Goal: Task Accomplishment & Management: Manage account settings

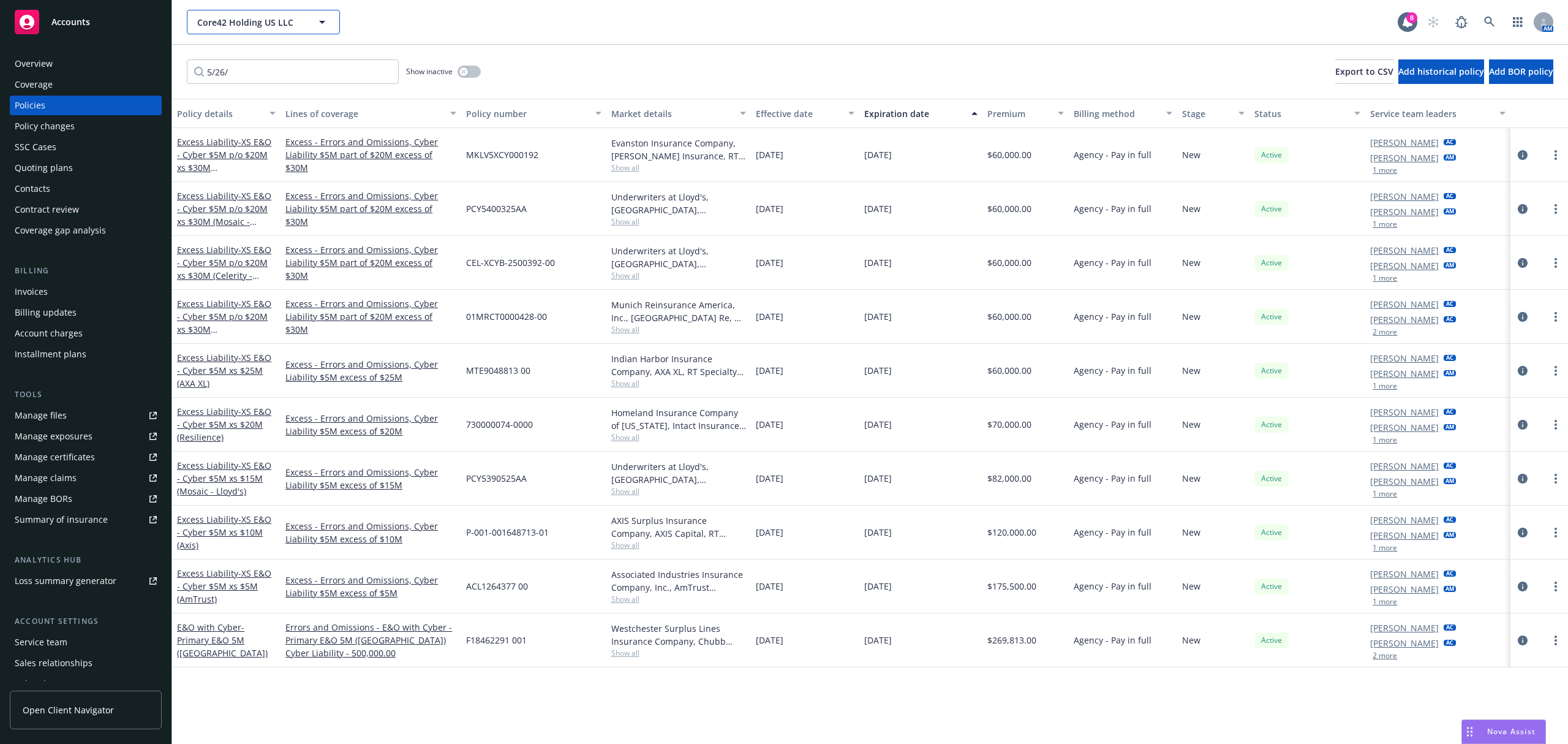
click at [249, 25] on span "Core42 Holding US LLC" at bounding box center [250, 22] width 106 height 13
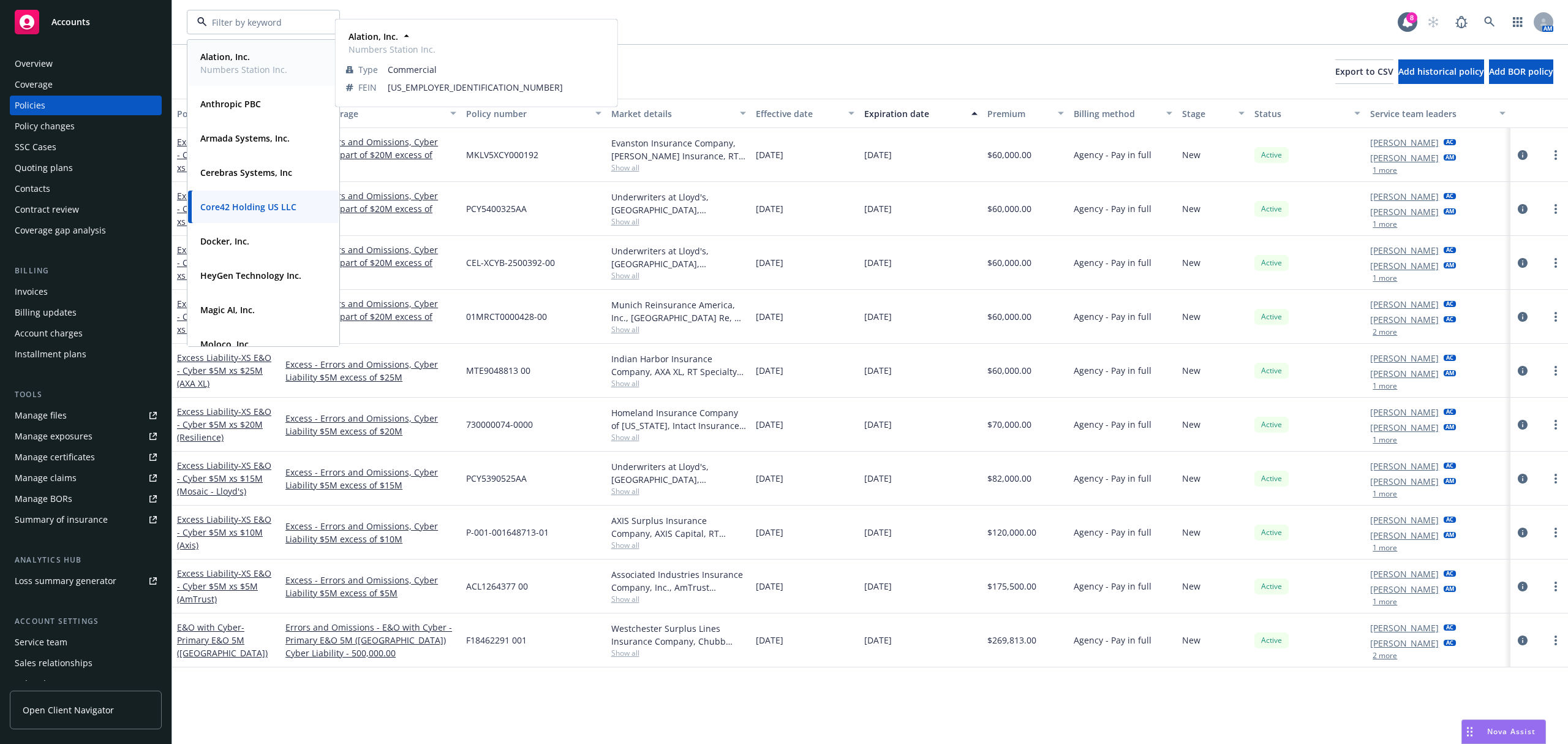
click at [263, 56] on span "Alation, Inc." at bounding box center [244, 56] width 87 height 13
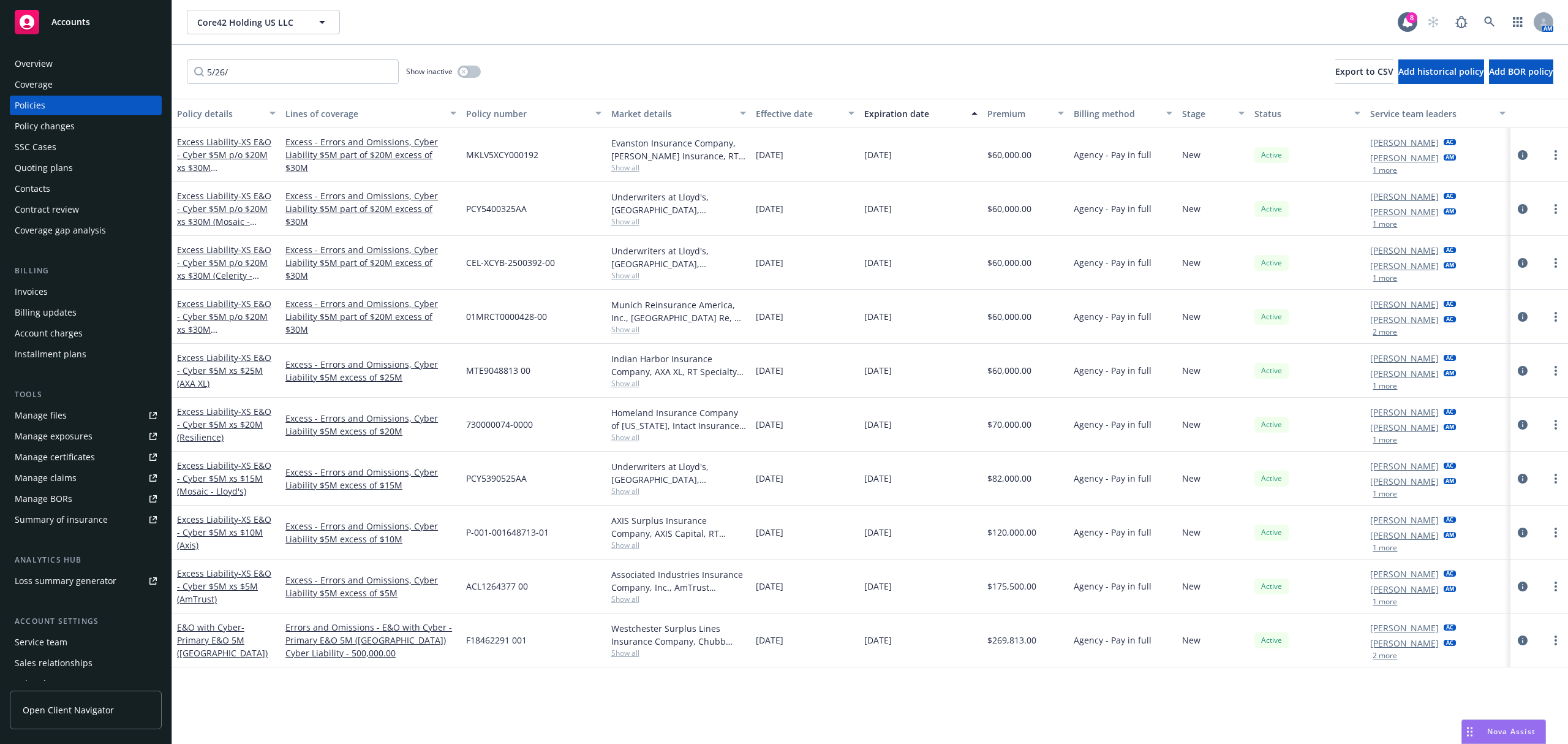
click at [271, 7] on div "Core42 Holding US LLC 8 AM" at bounding box center [870, 22] width 1396 height 44
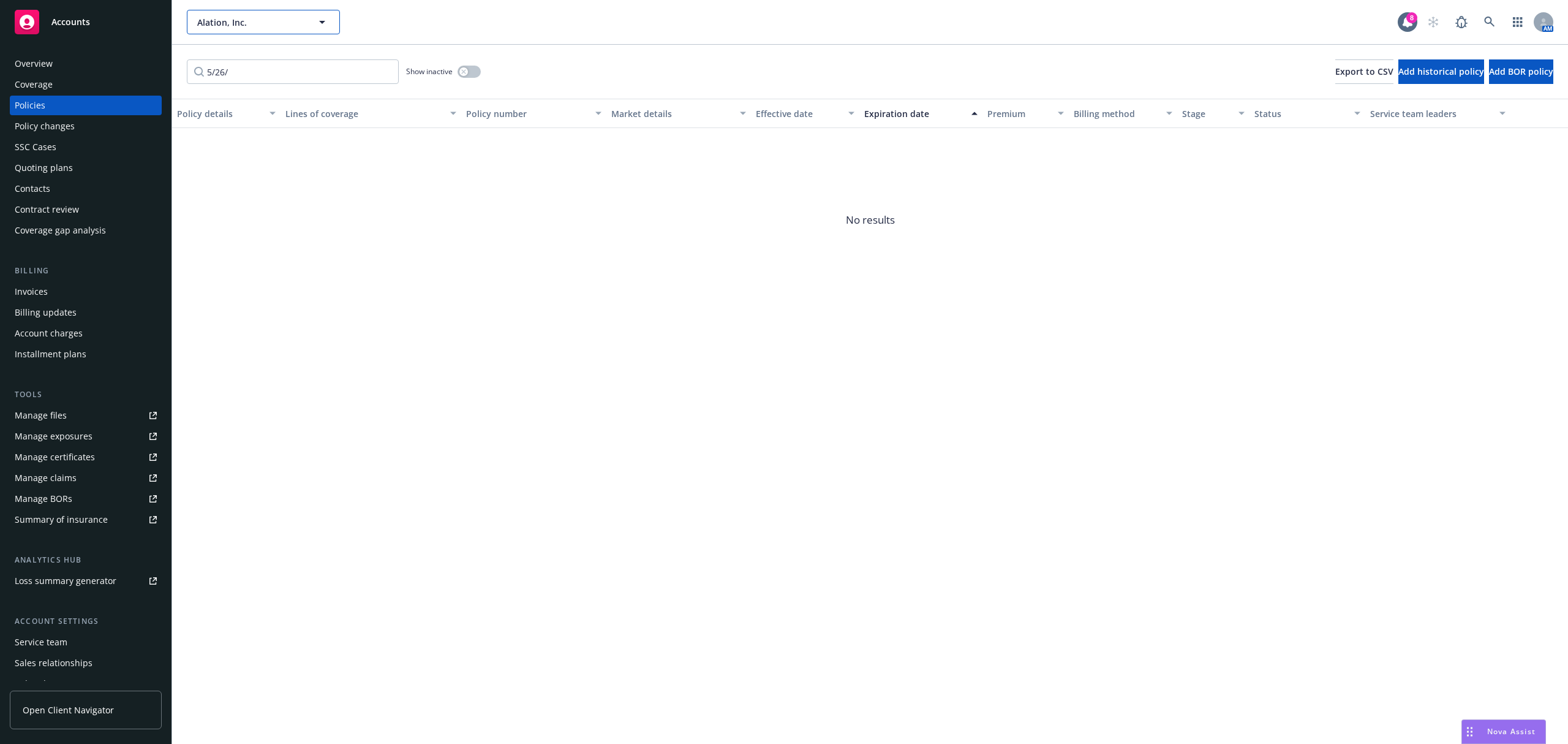
click at [270, 18] on span "Alation, Inc." at bounding box center [250, 22] width 106 height 13
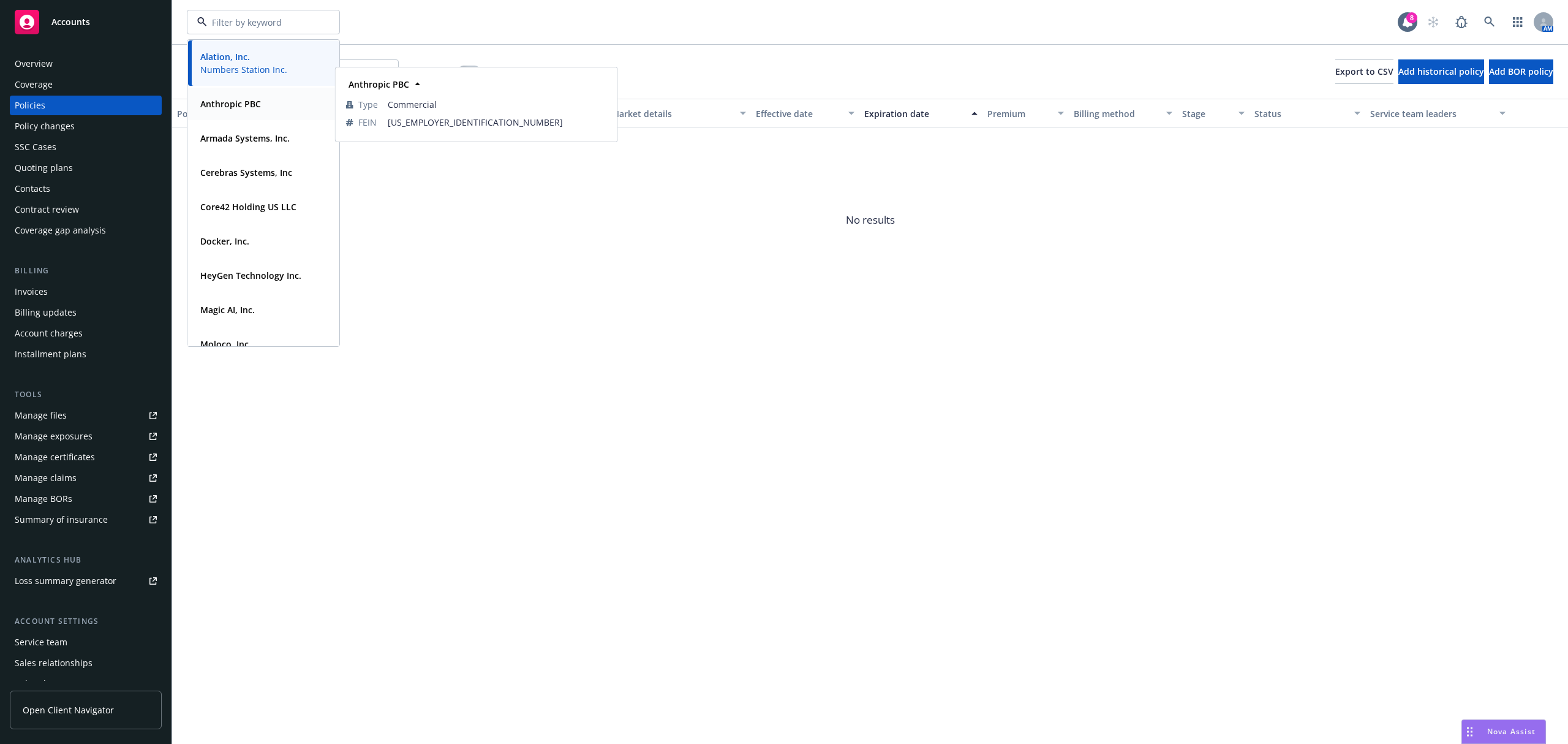
click at [273, 103] on div "Anthropic PBC" at bounding box center [263, 104] width 136 height 18
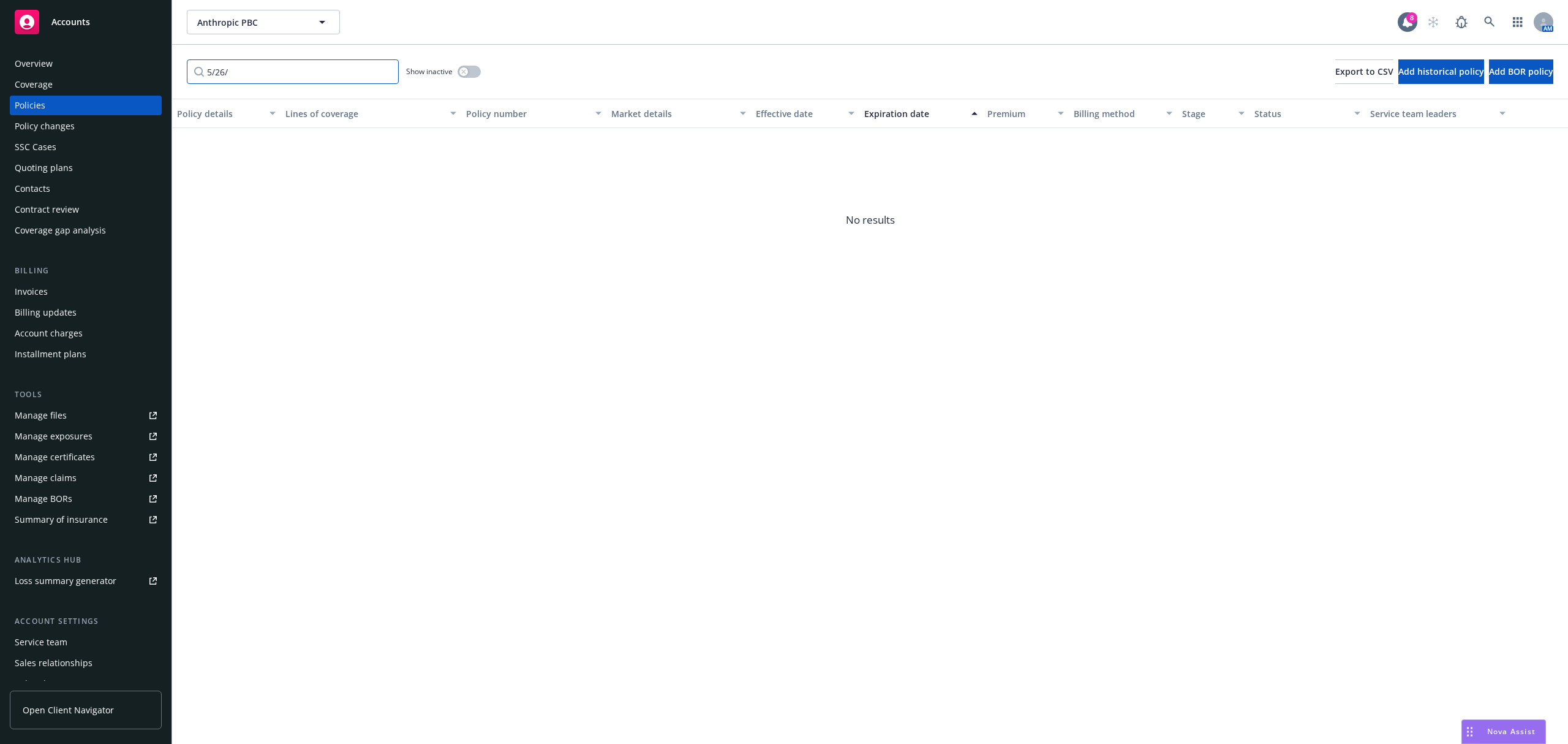
click at [384, 72] on input "5/26/" at bounding box center [292, 71] width 212 height 24
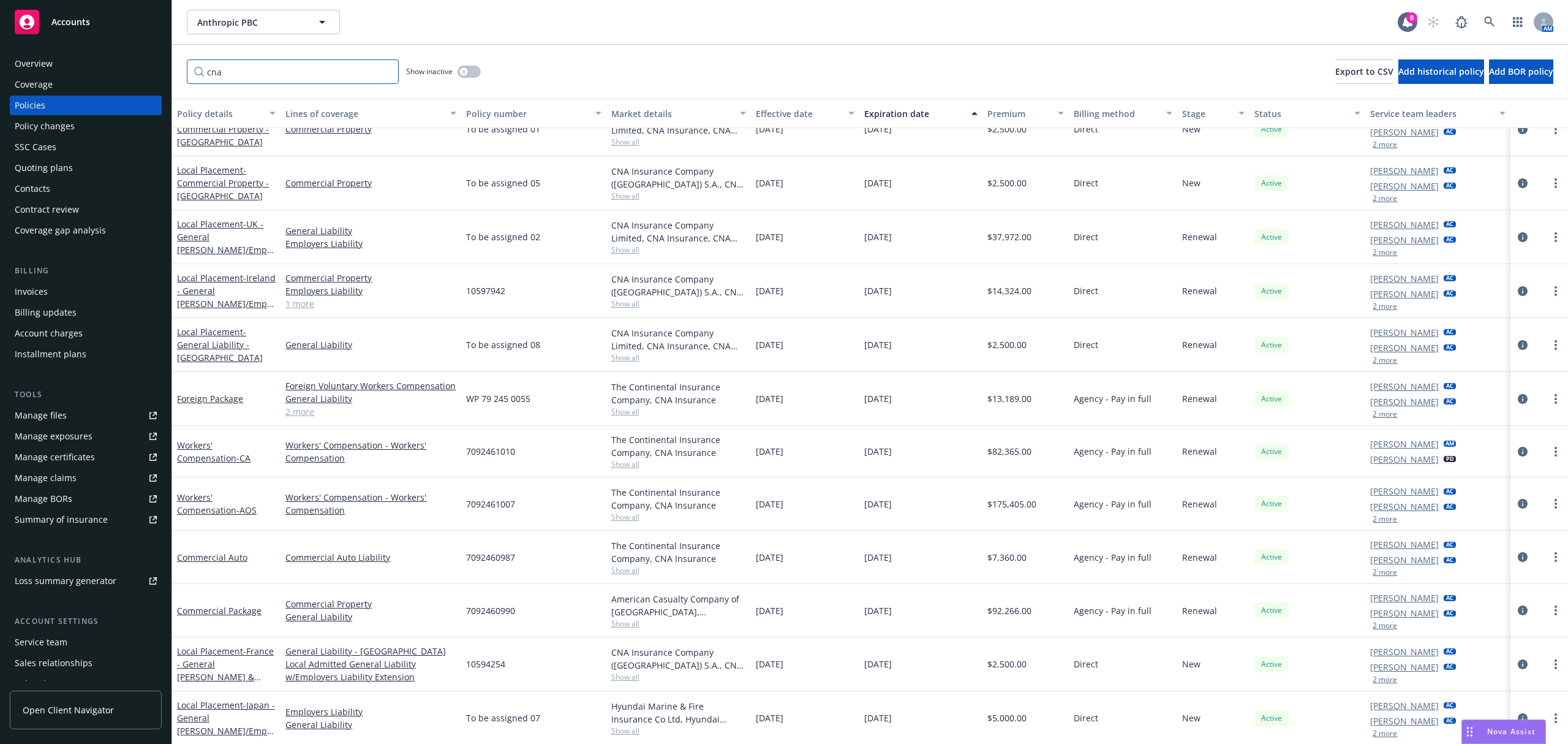
scroll to position [182, 0]
type input "cna"
click at [75, 69] on div "Overview" at bounding box center [86, 63] width 142 height 19
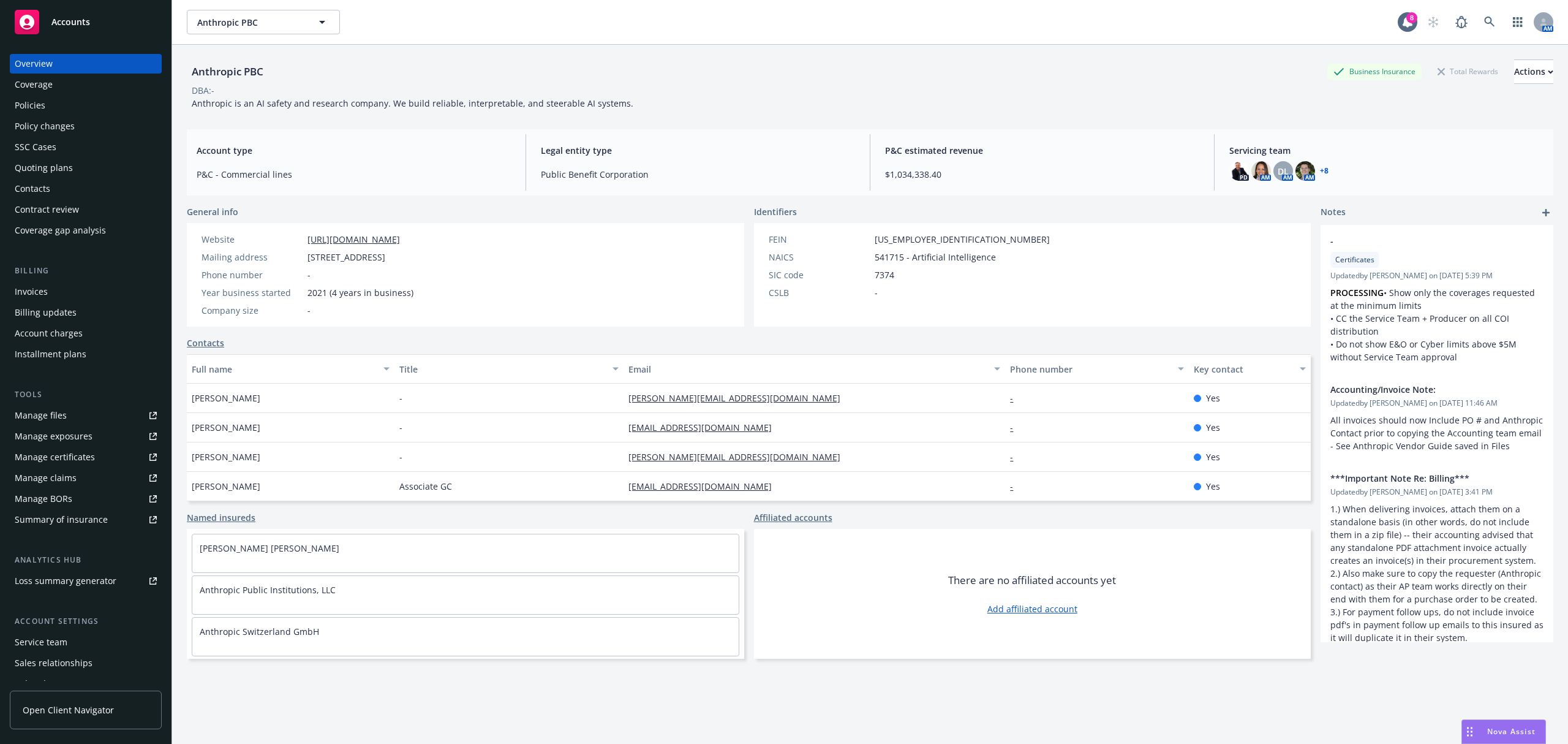
drag, startPoint x: 304, startPoint y: 256, endPoint x: 559, endPoint y: 253, distance: 255.0
click at [559, 253] on div "Website https://www.anthropic.com/ Mailing address 548 Market Street PMB 90375,…" at bounding box center [465, 274] width 557 height 104
copy div "548 Market Street PMB 90375, San Francisco, CA, 94104"
click at [56, 110] on div "Policies" at bounding box center [86, 105] width 142 height 19
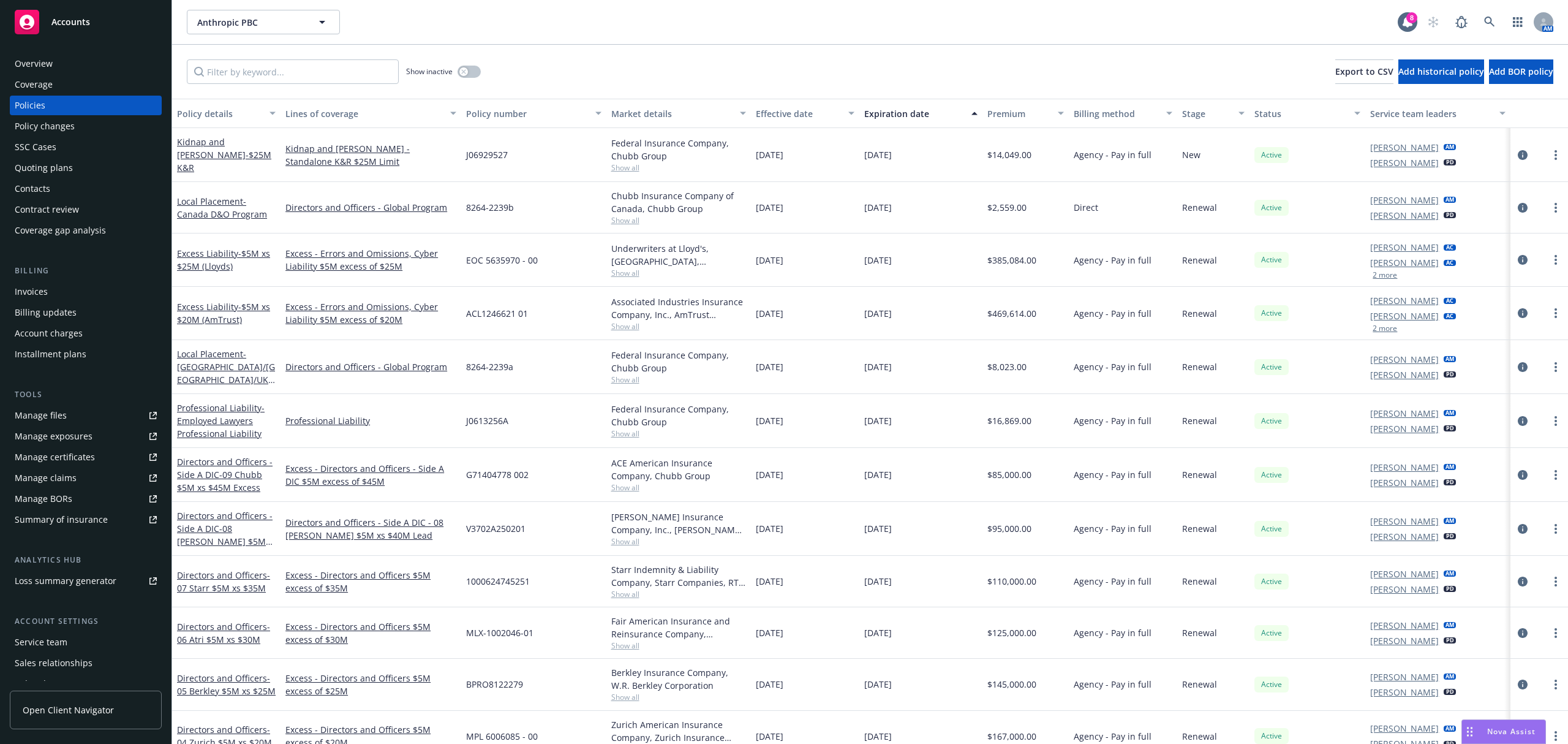
scroll to position [54, 0]
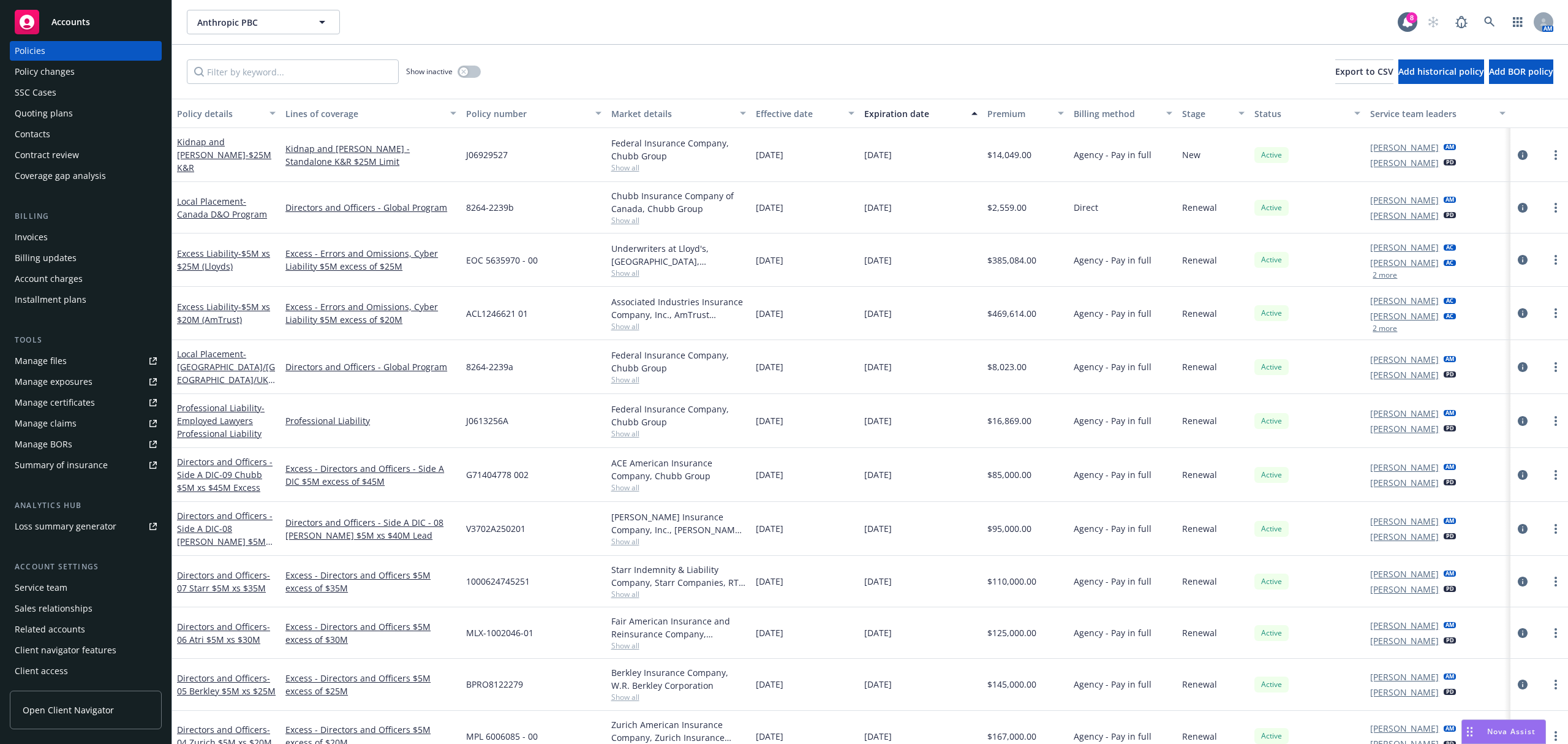
click at [75, 356] on link "Manage files" at bounding box center [86, 360] width 152 height 19
click at [81, 21] on span "Accounts" at bounding box center [71, 22] width 39 height 10
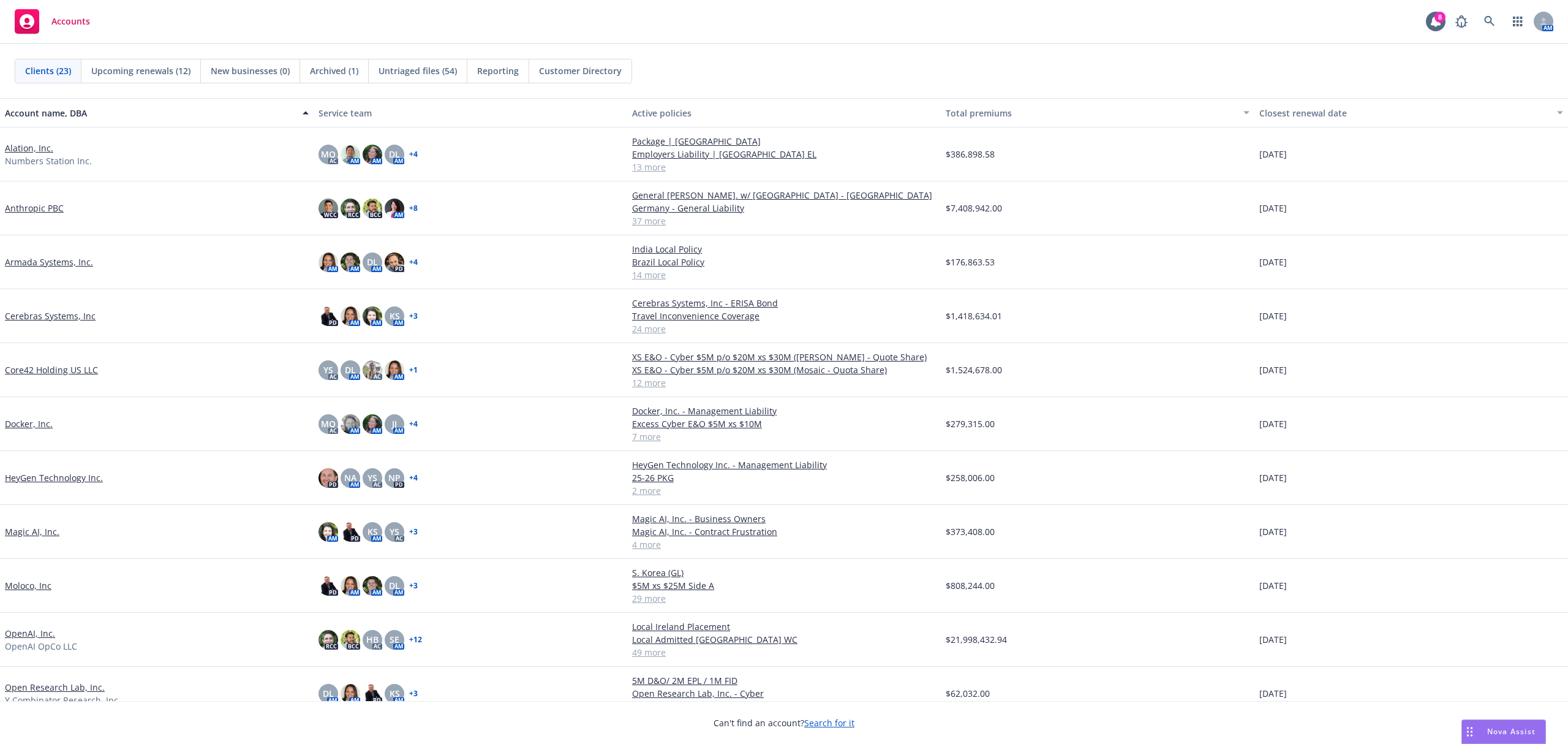
click at [36, 206] on link "Anthropic PBC" at bounding box center [34, 208] width 59 height 13
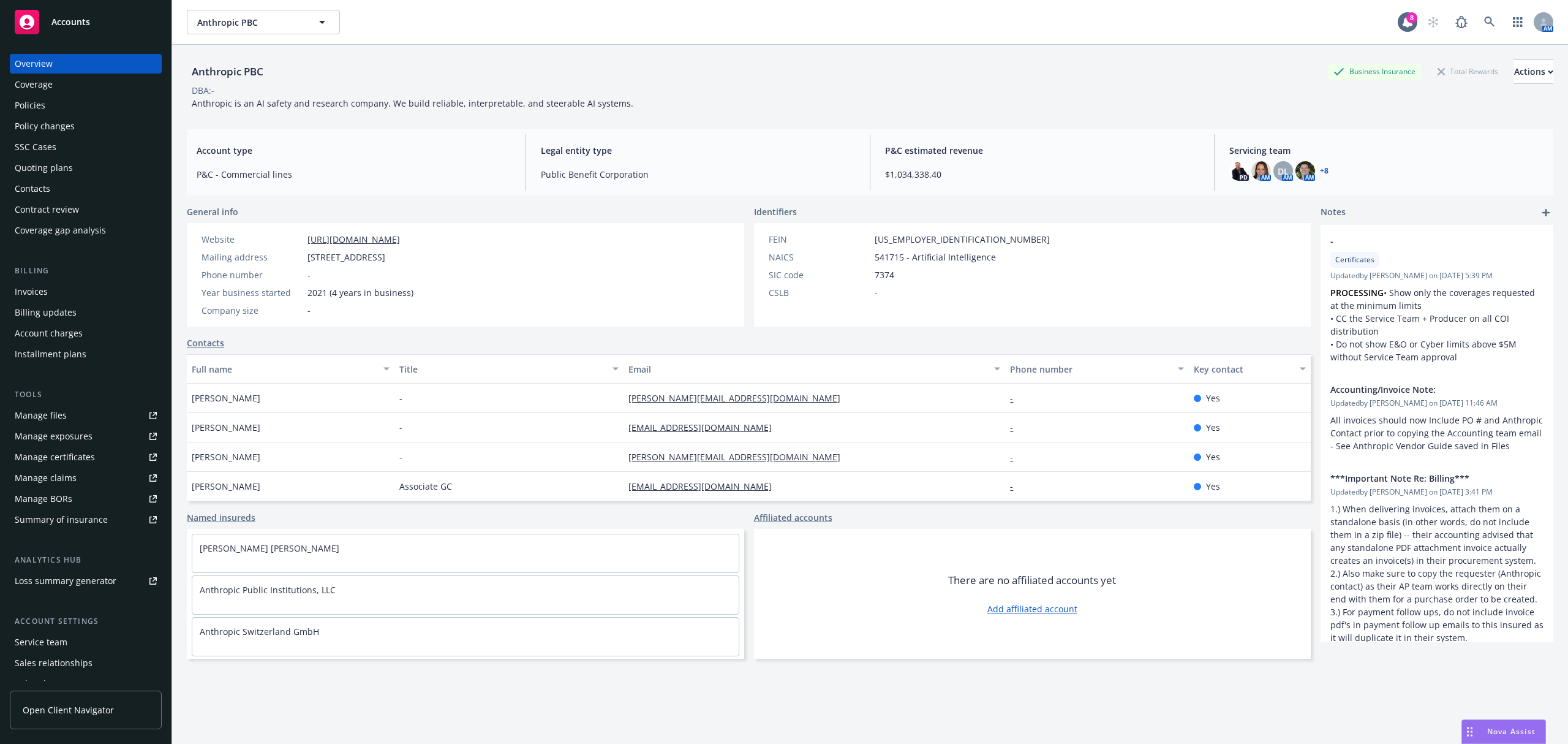
drag, startPoint x: 533, startPoint y: 256, endPoint x: 304, endPoint y: 259, distance: 229.0
click at [304, 259] on div "Mailing address 548 Market Street PMB 90375, San Francisco, CA, 94104" at bounding box center [307, 257] width 221 height 13
copy div "548 Market Street PMB 90375, San Francisco, CA, 94104"
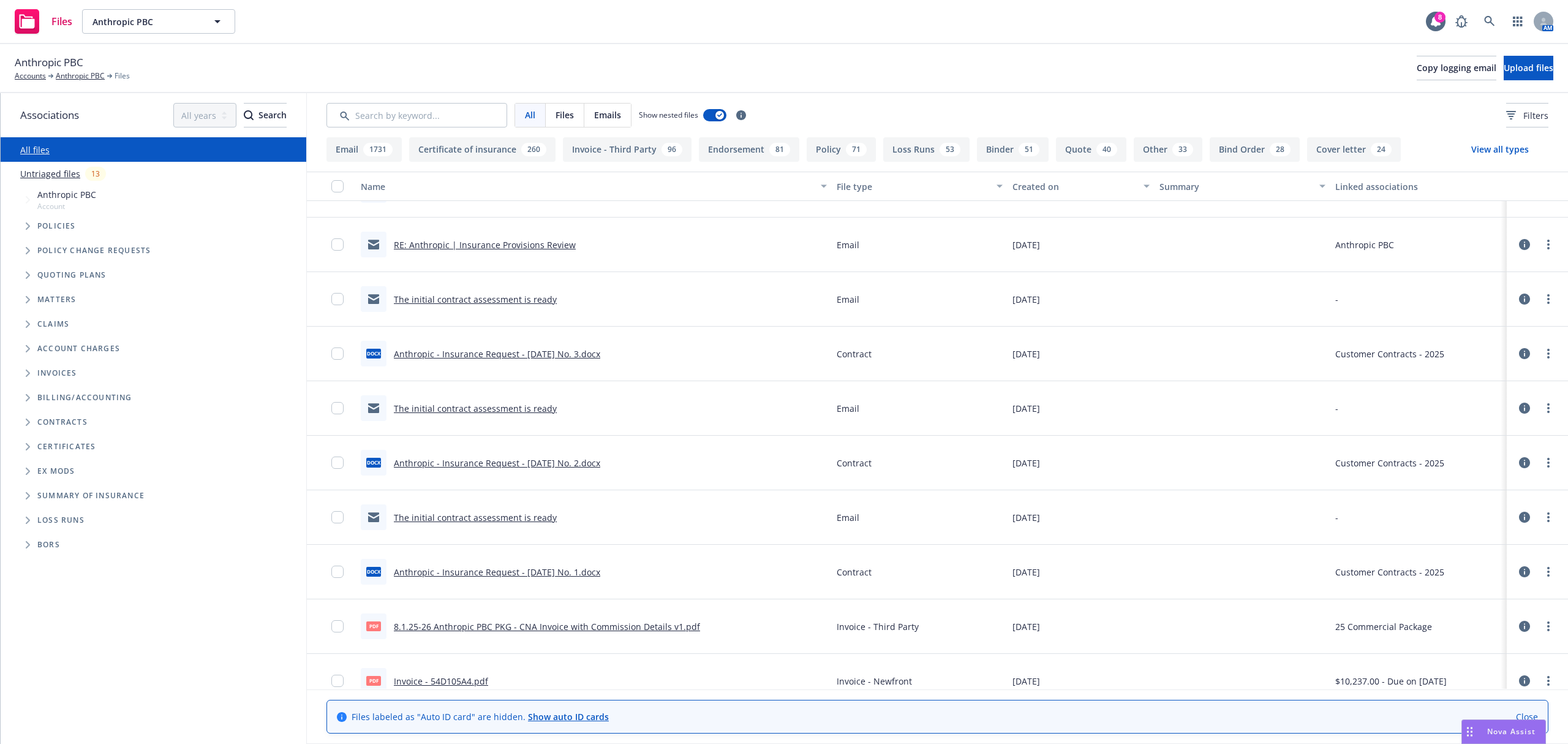
scroll to position [942, 0]
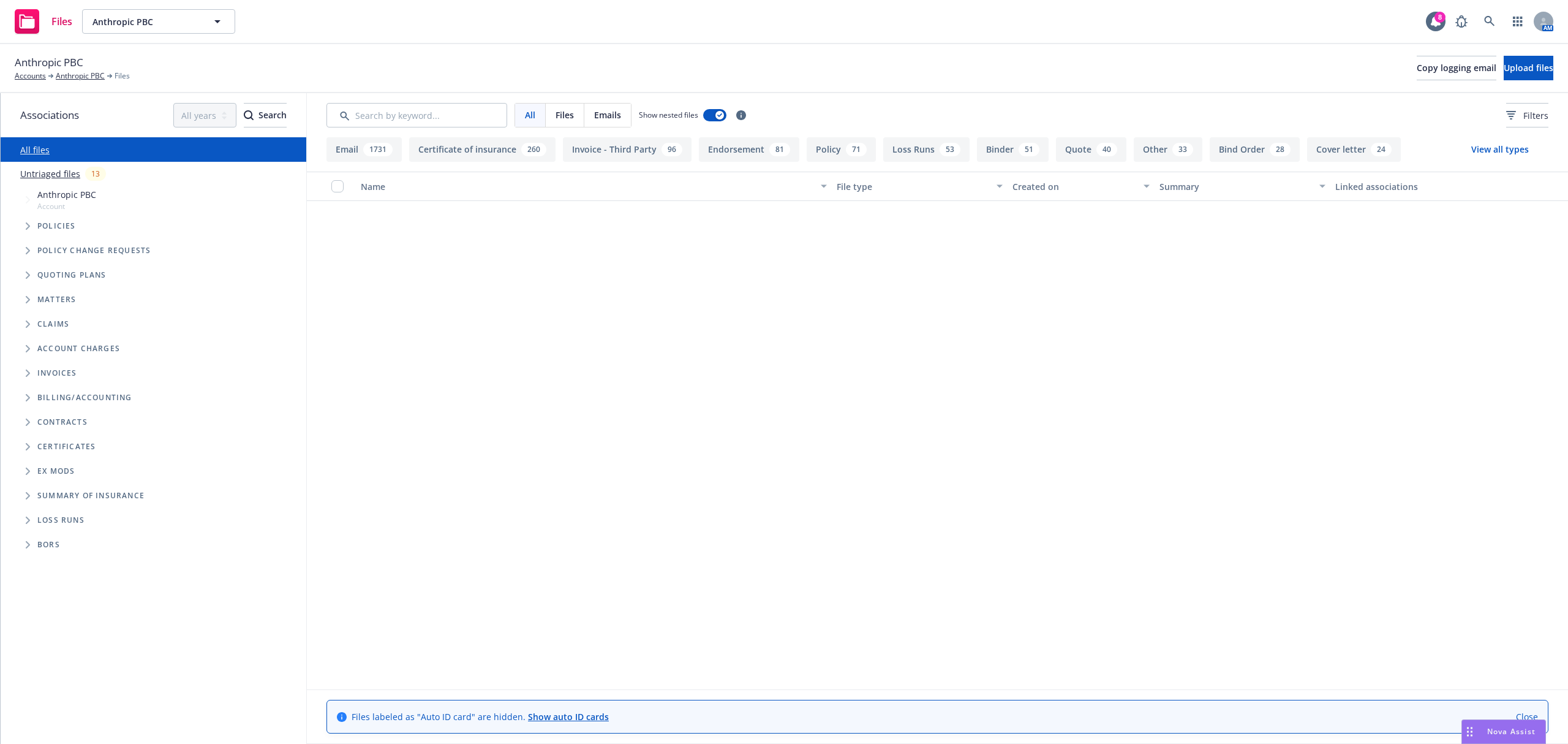
scroll to position [942, 0]
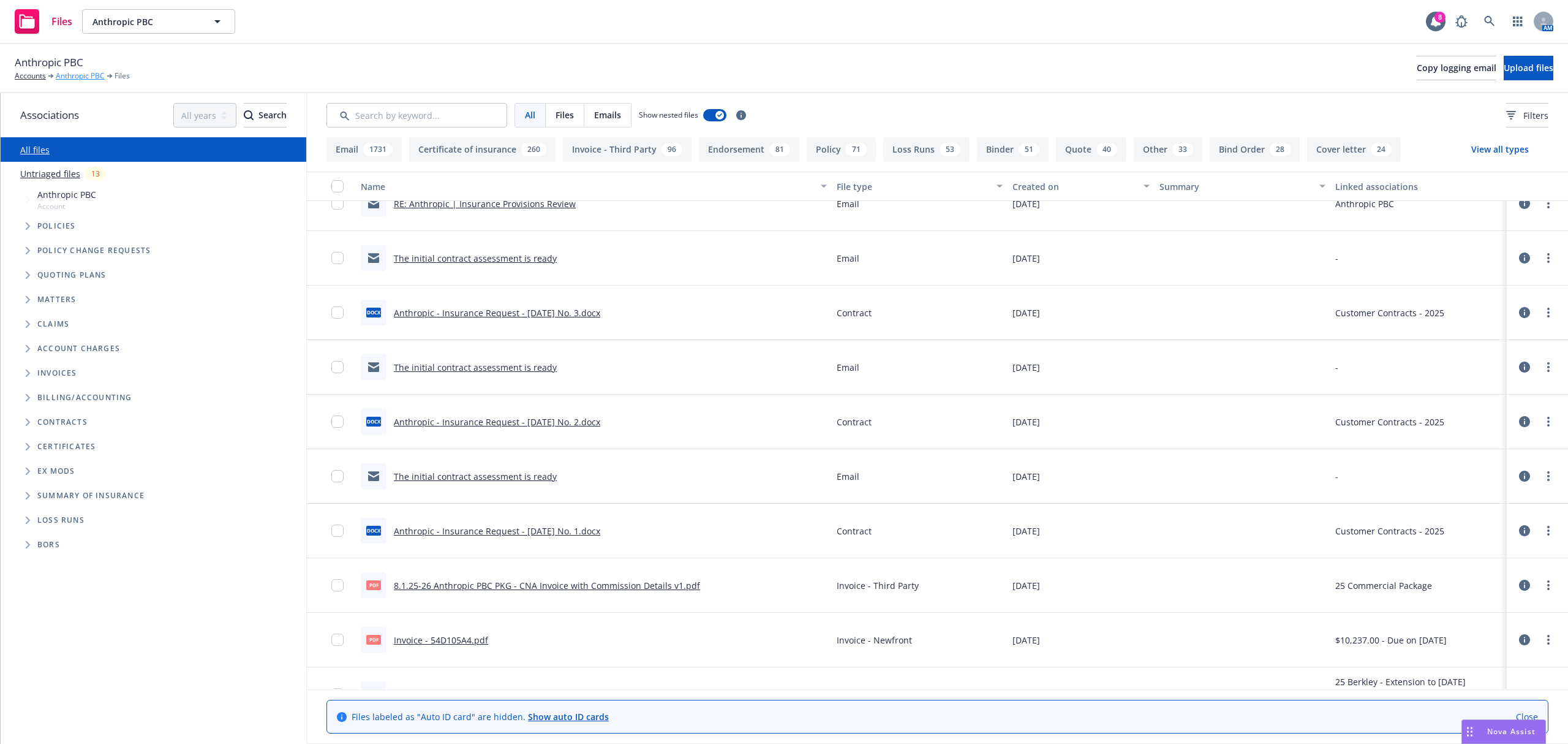
click at [86, 74] on link "Anthropic PBC" at bounding box center [80, 76] width 49 height 11
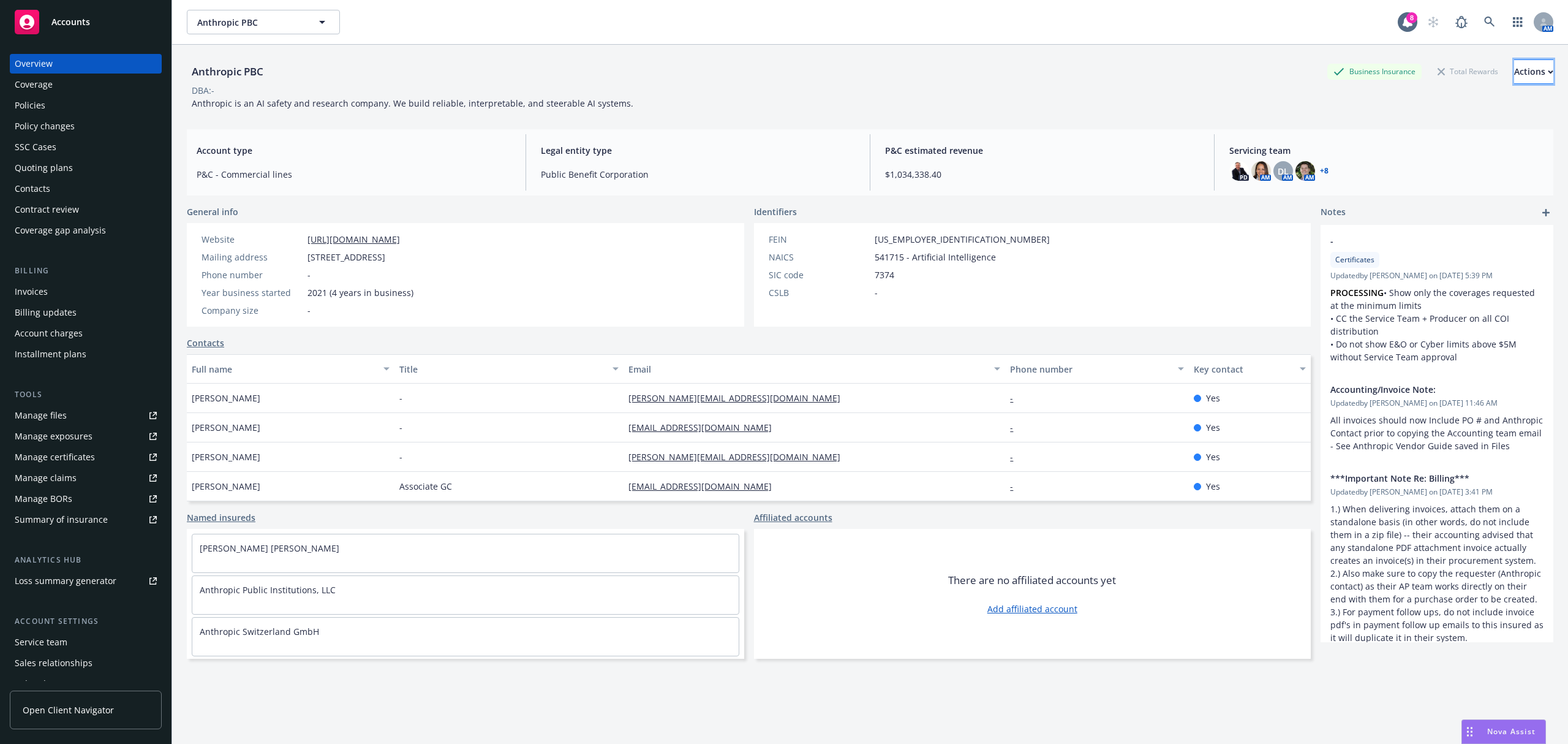
click at [1514, 61] on div "Actions" at bounding box center [1533, 71] width 39 height 24
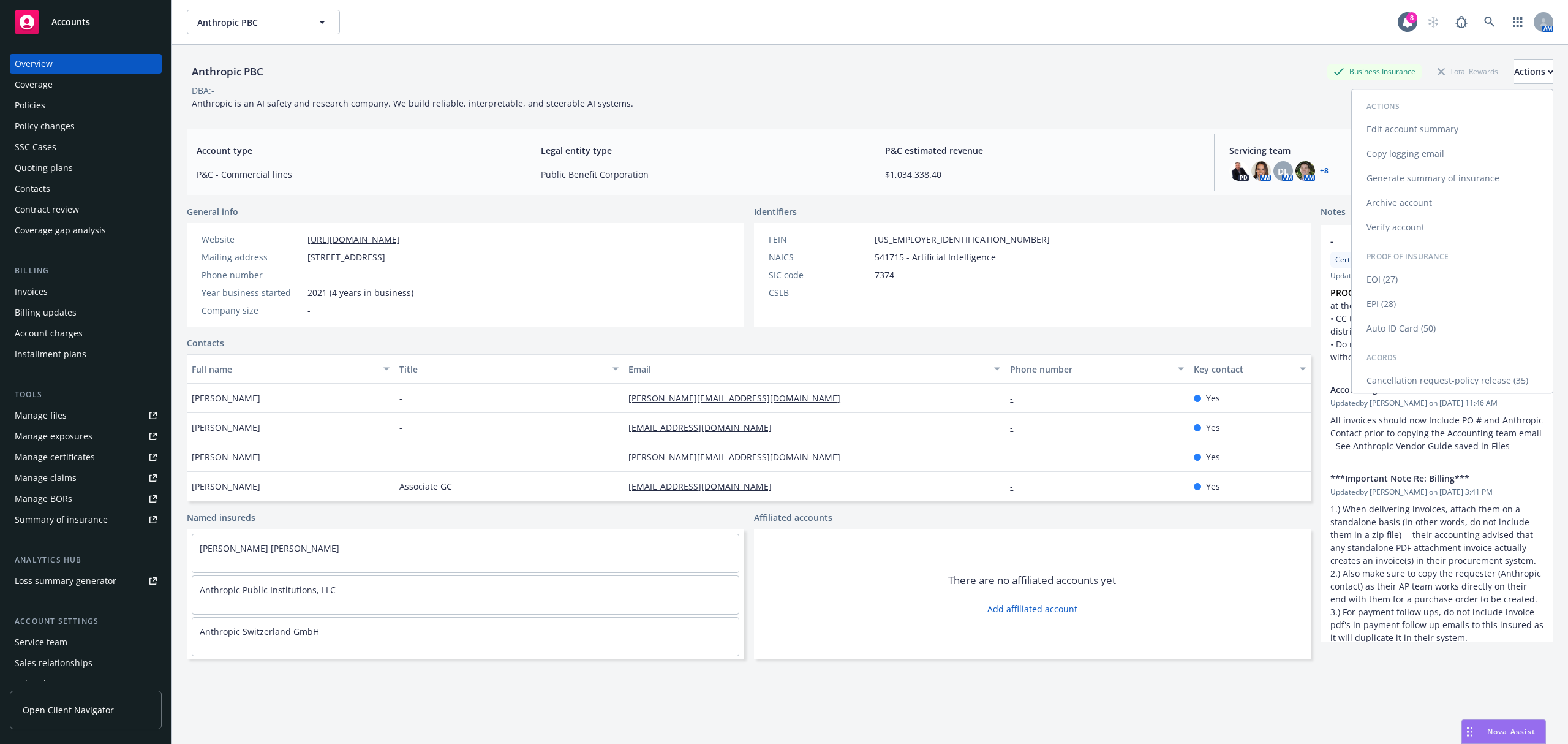
click at [1389, 142] on link "Copy logging email" at bounding box center [1452, 154] width 201 height 24
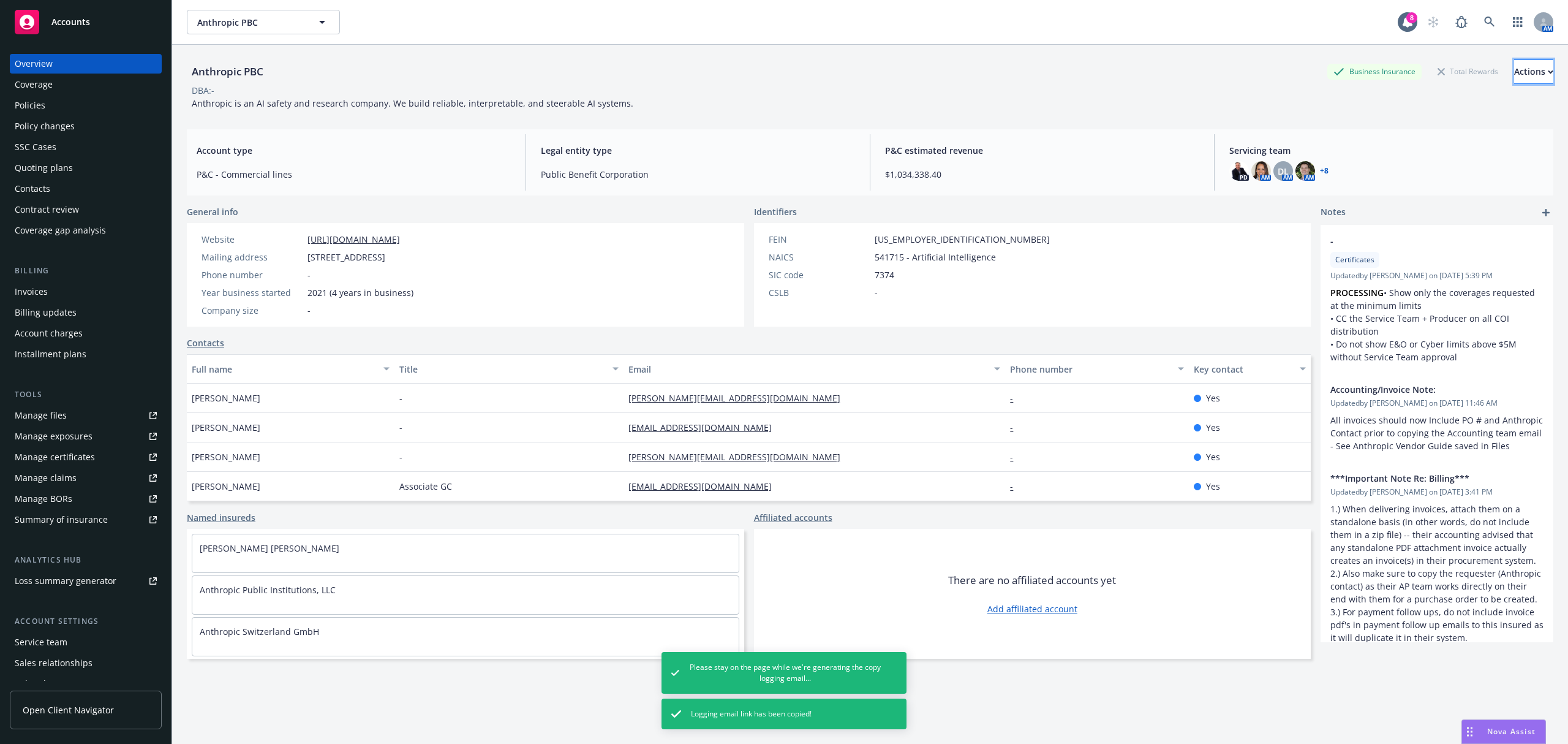
click at [1514, 77] on div "Actions" at bounding box center [1533, 71] width 39 height 24
click at [1404, 135] on link "Edit account summary" at bounding box center [1452, 129] width 201 height 24
select select "US"
select select "Other"
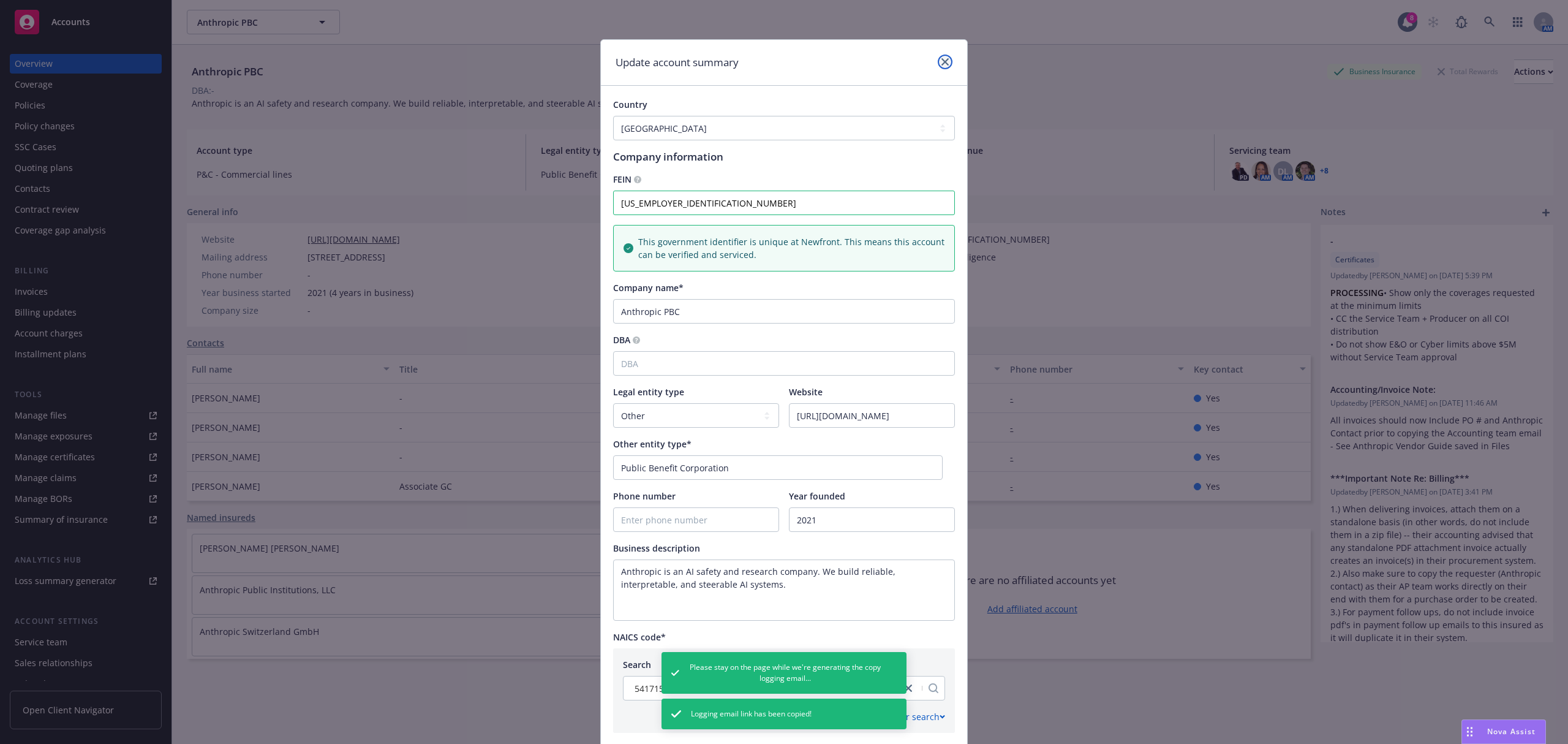
click at [938, 61] on link "close" at bounding box center [945, 61] width 15 height 15
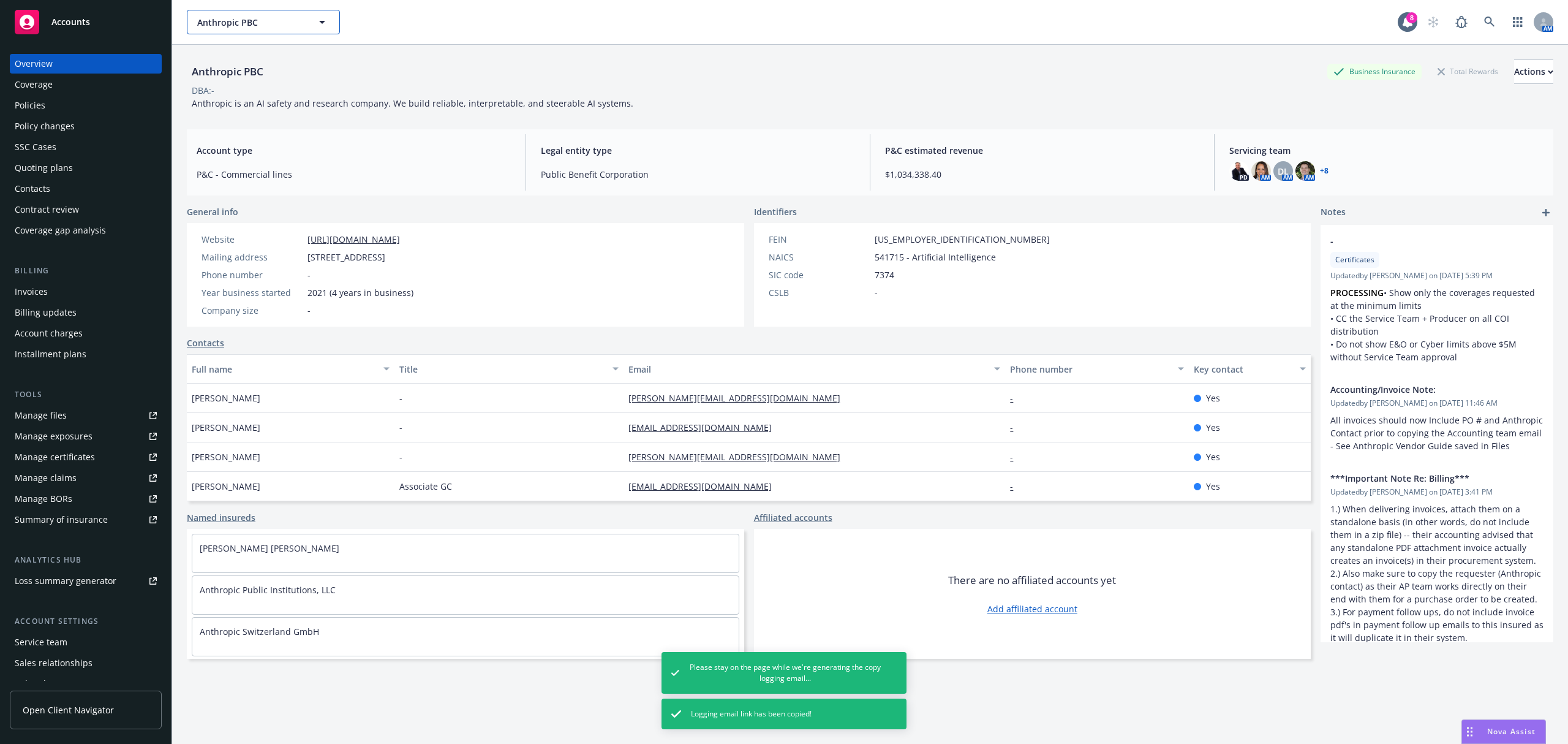
click at [280, 21] on span "Anthropic PBC" at bounding box center [250, 22] width 106 height 13
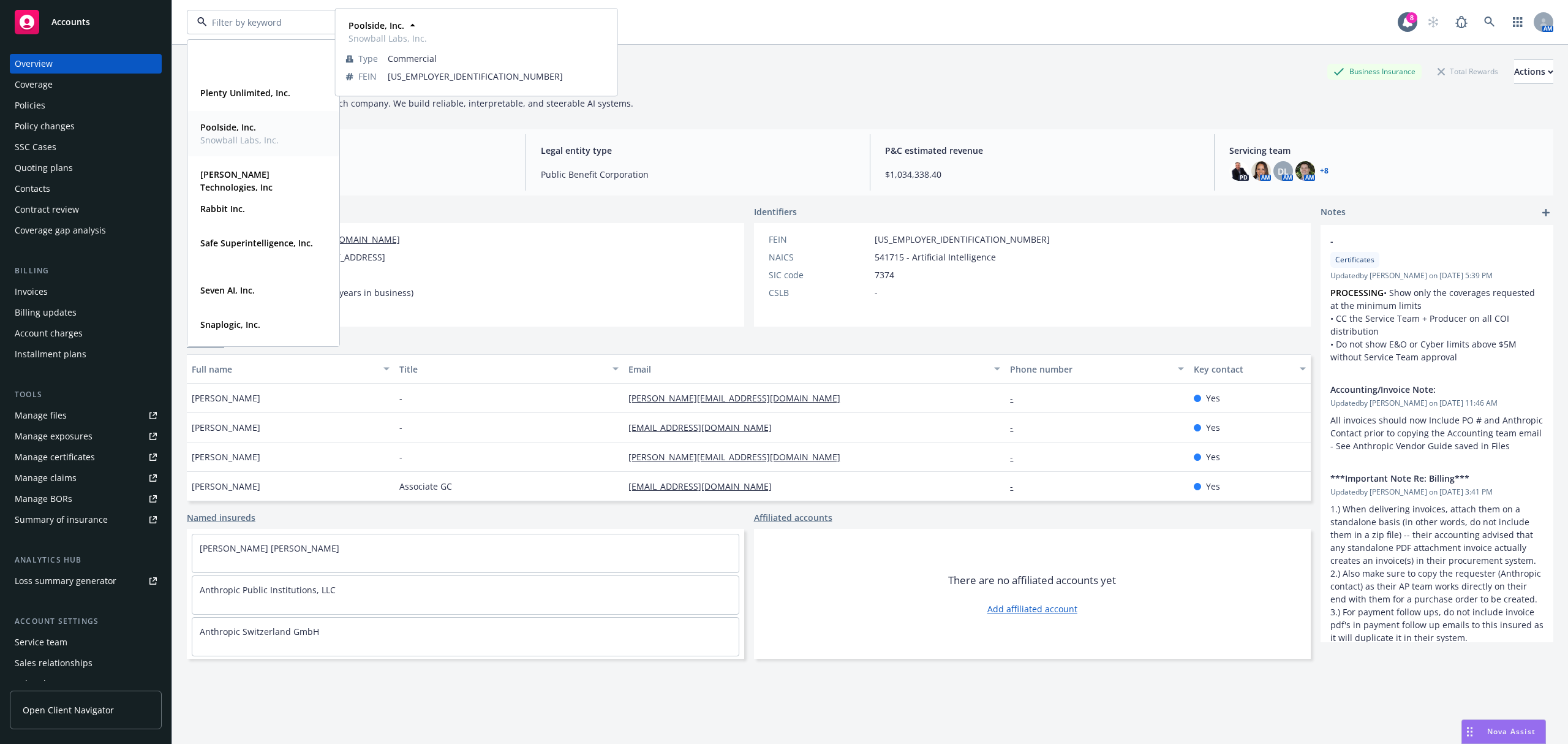
scroll to position [508, 0]
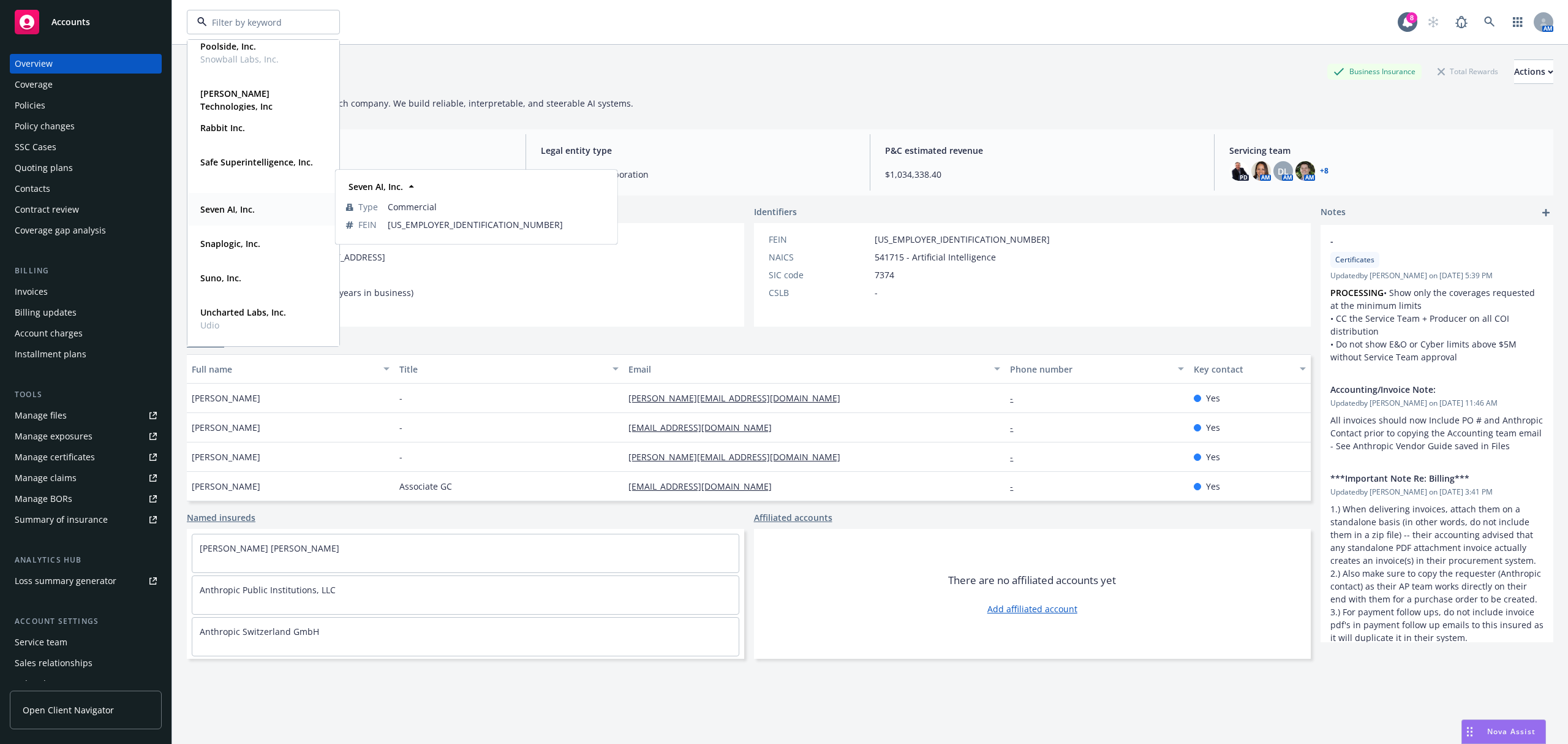
click at [247, 213] on strong "Seven AI, Inc." at bounding box center [227, 209] width 54 height 11
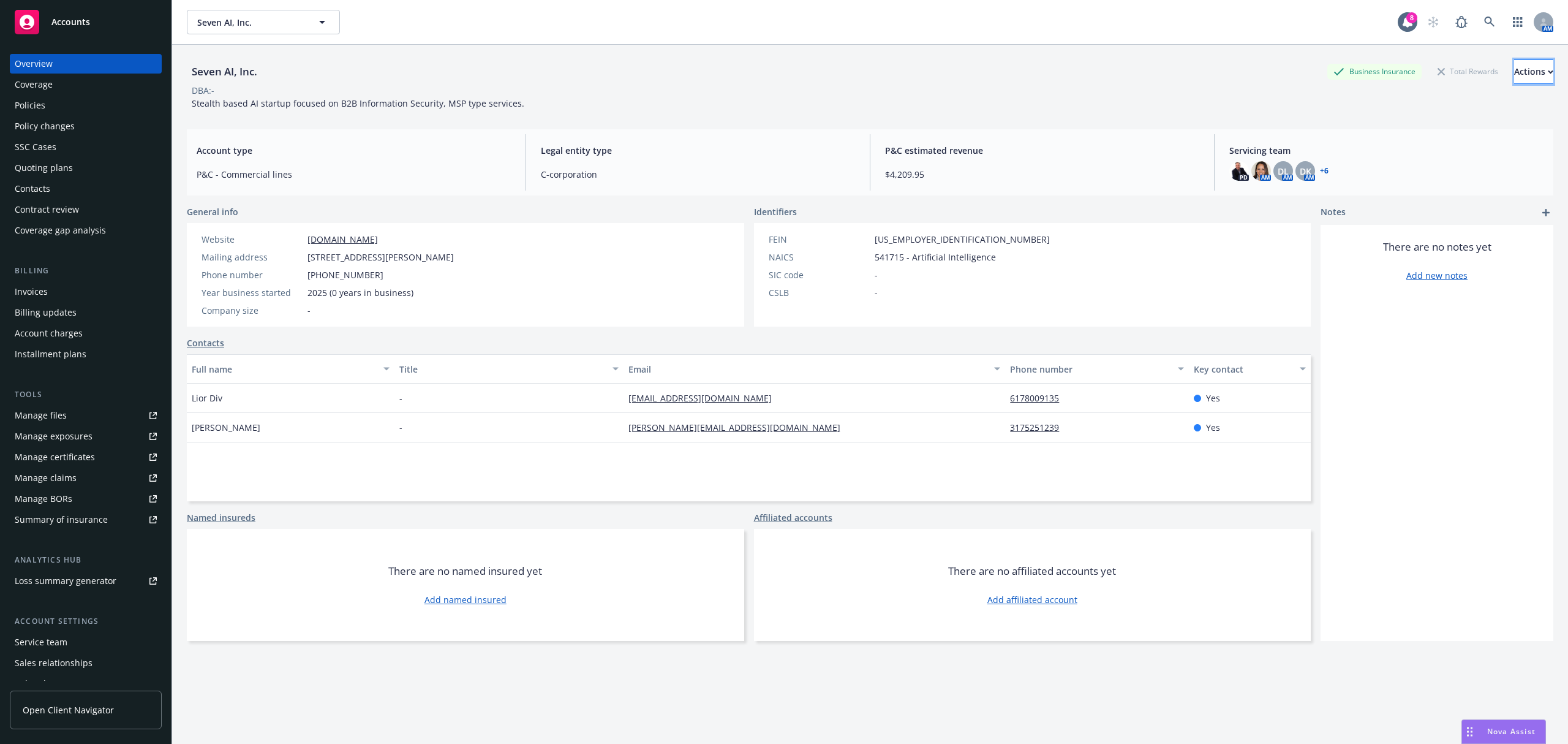
click at [1514, 81] on div "Actions" at bounding box center [1533, 71] width 39 height 24
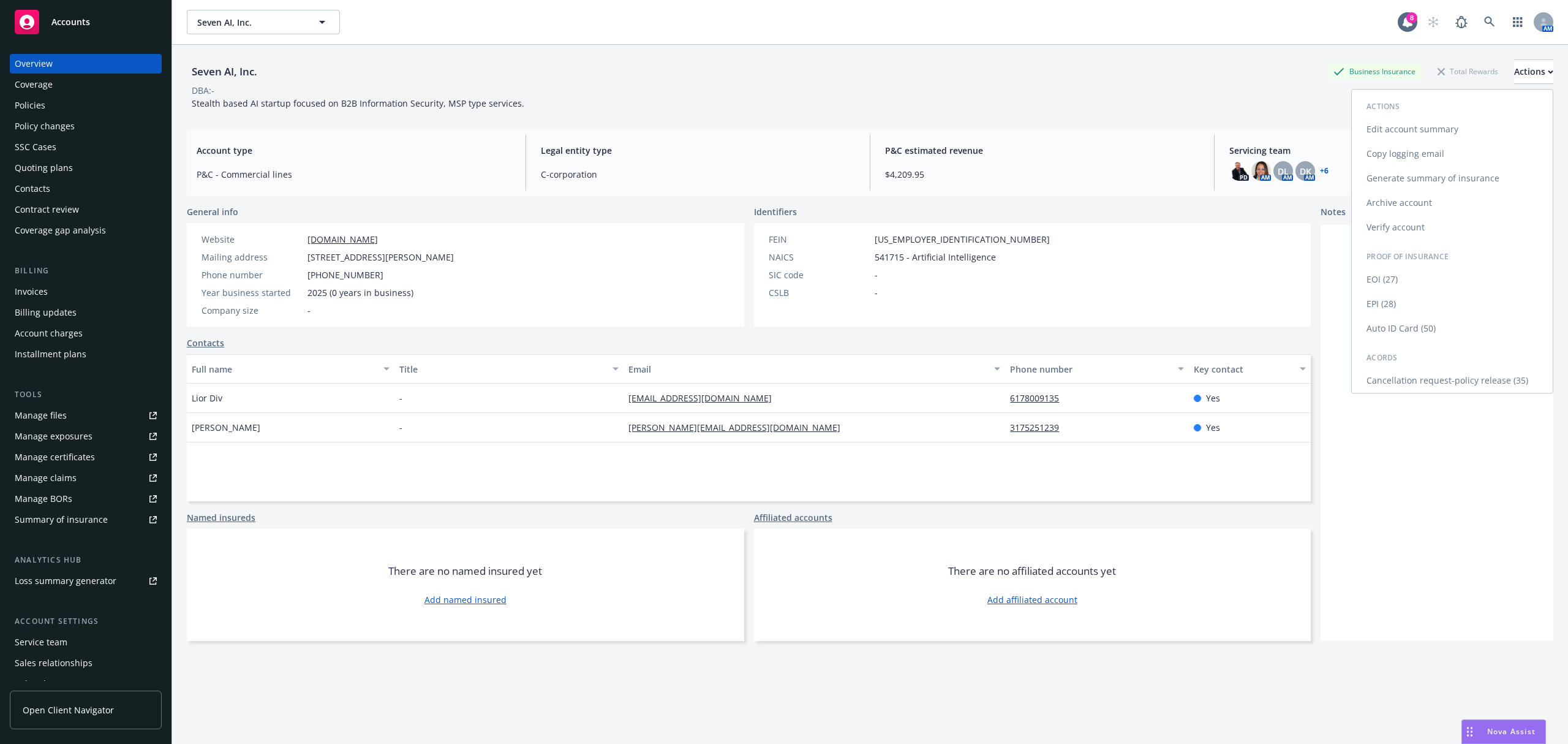
click at [1400, 132] on link "Edit account summary" at bounding box center [1452, 129] width 201 height 24
select select "US"
select select "C-corporation"
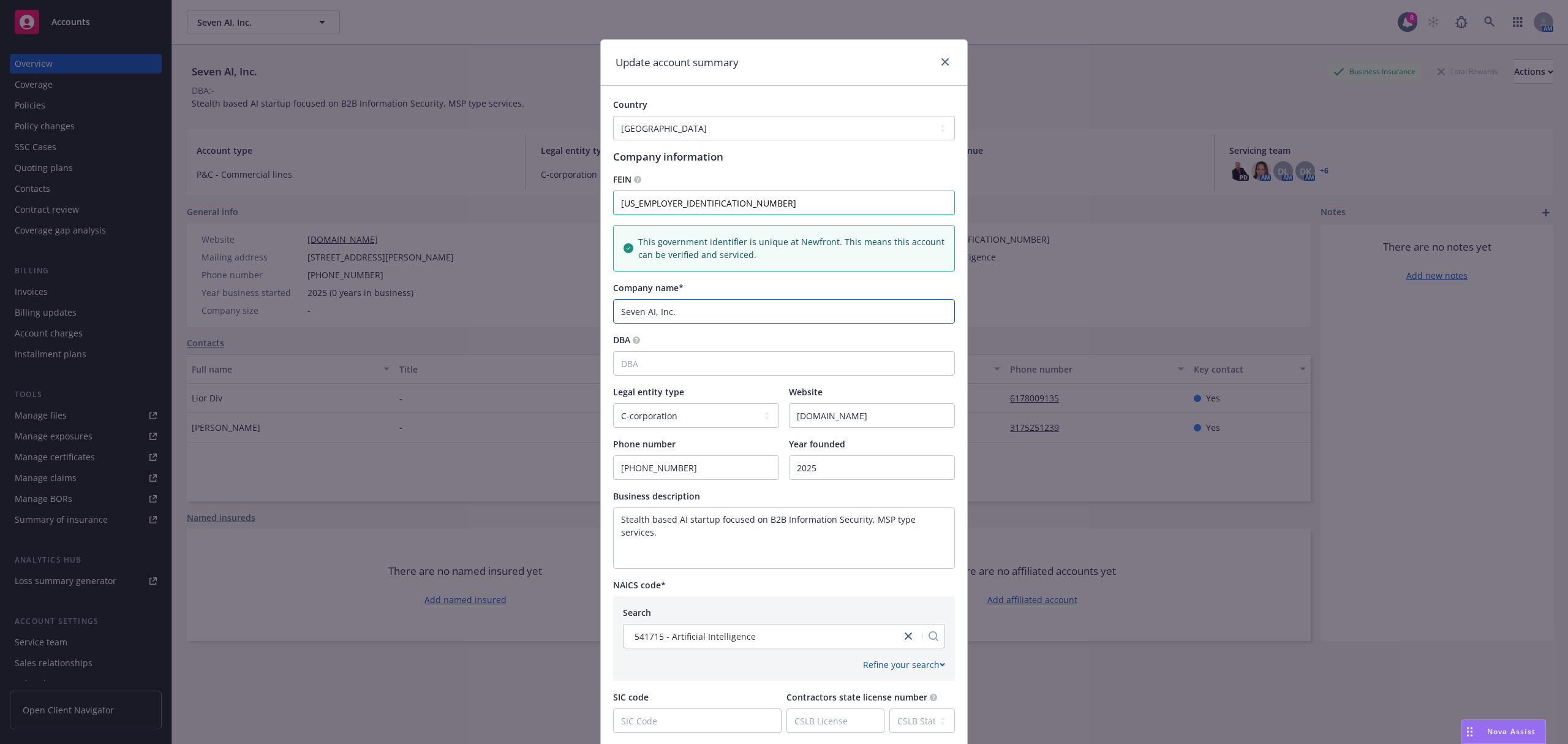
drag, startPoint x: 689, startPoint y: 309, endPoint x: 496, endPoint y: 285, distance: 194.5
click at [496, 285] on div "Update account summary Country Afghanistan Albania Algeria American Samoa Andor…" at bounding box center [784, 372] width 1568 height 744
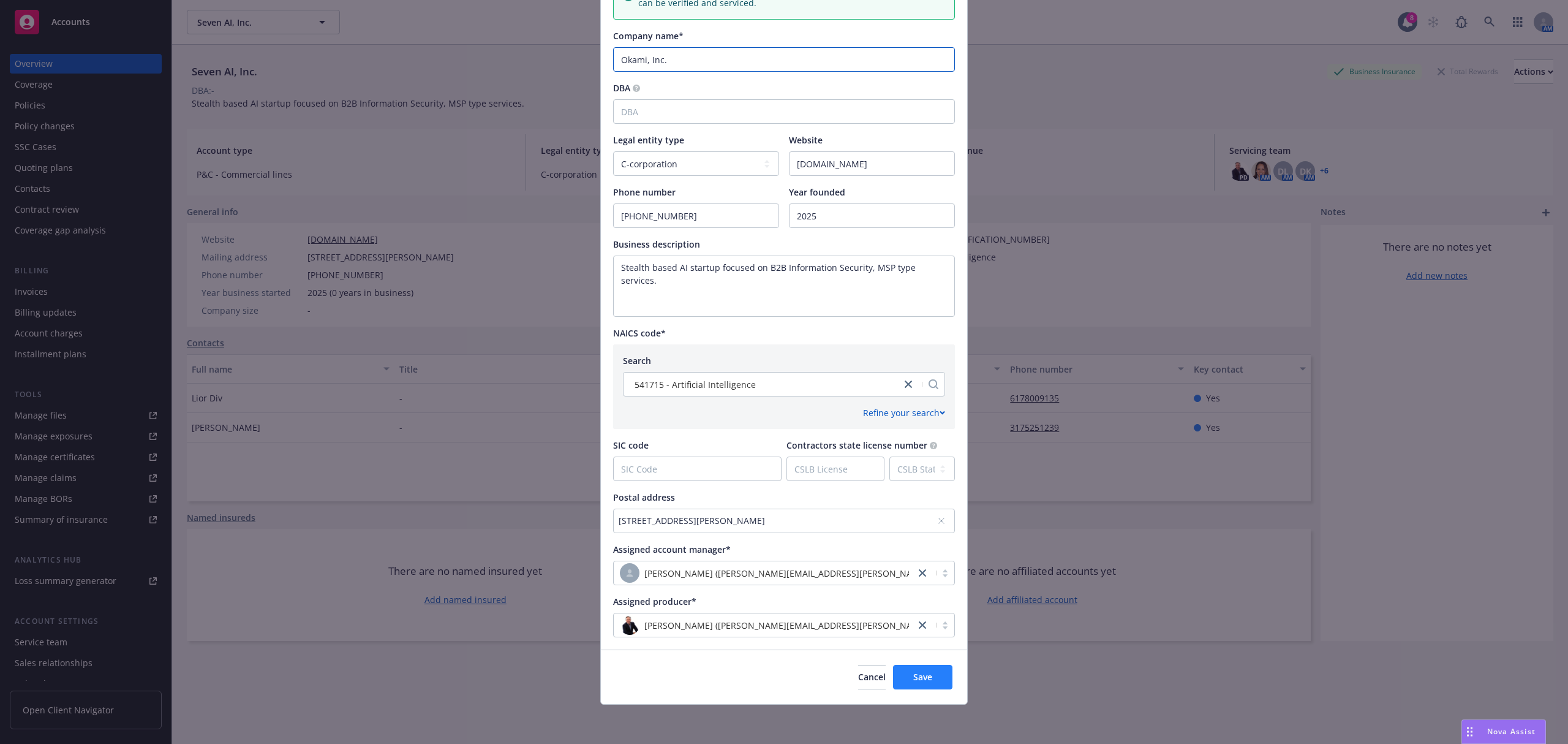
type input "Okami, Inc."
click at [922, 682] on span "Save" at bounding box center [922, 677] width 19 height 11
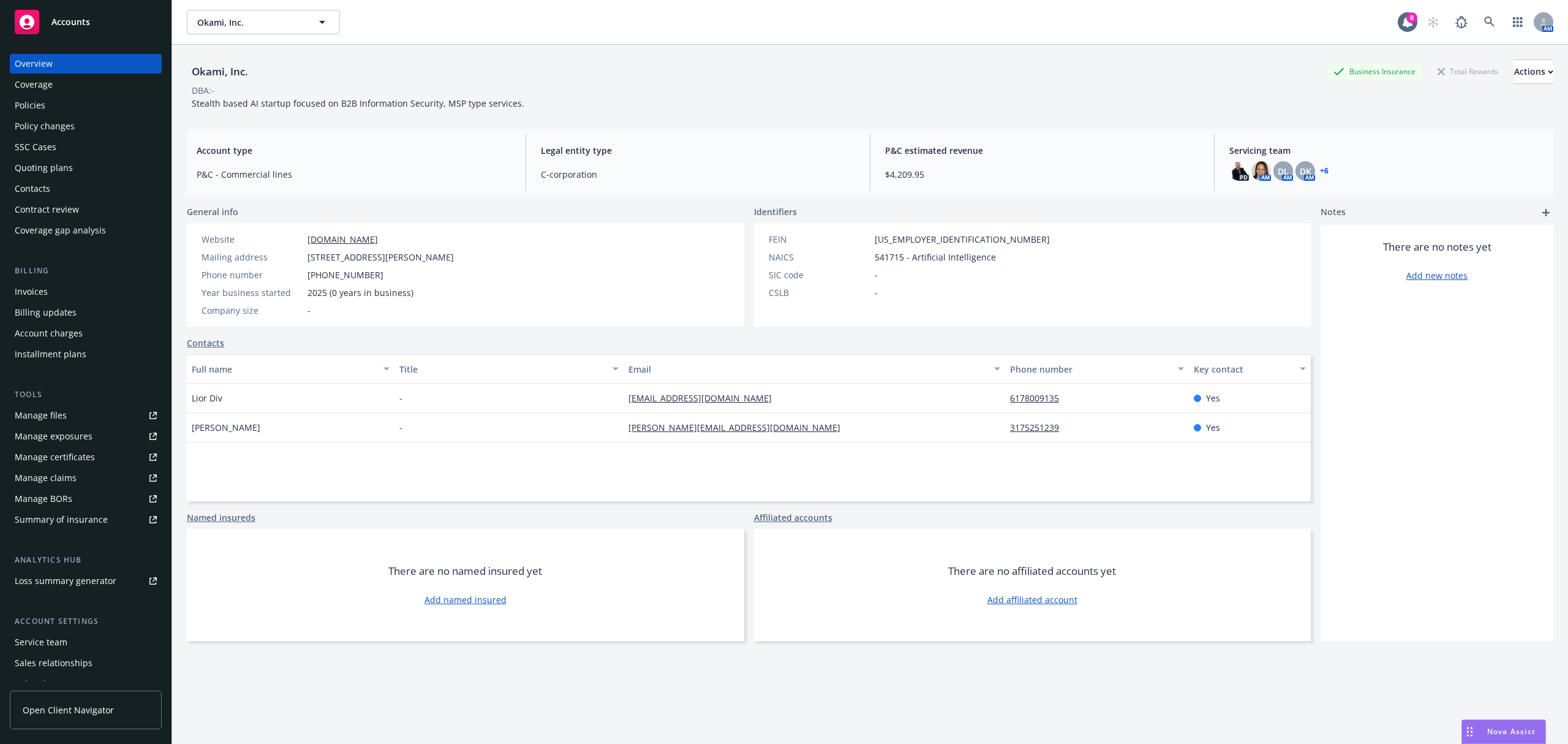
click at [74, 119] on div "Policy changes" at bounding box center [86, 126] width 142 height 19
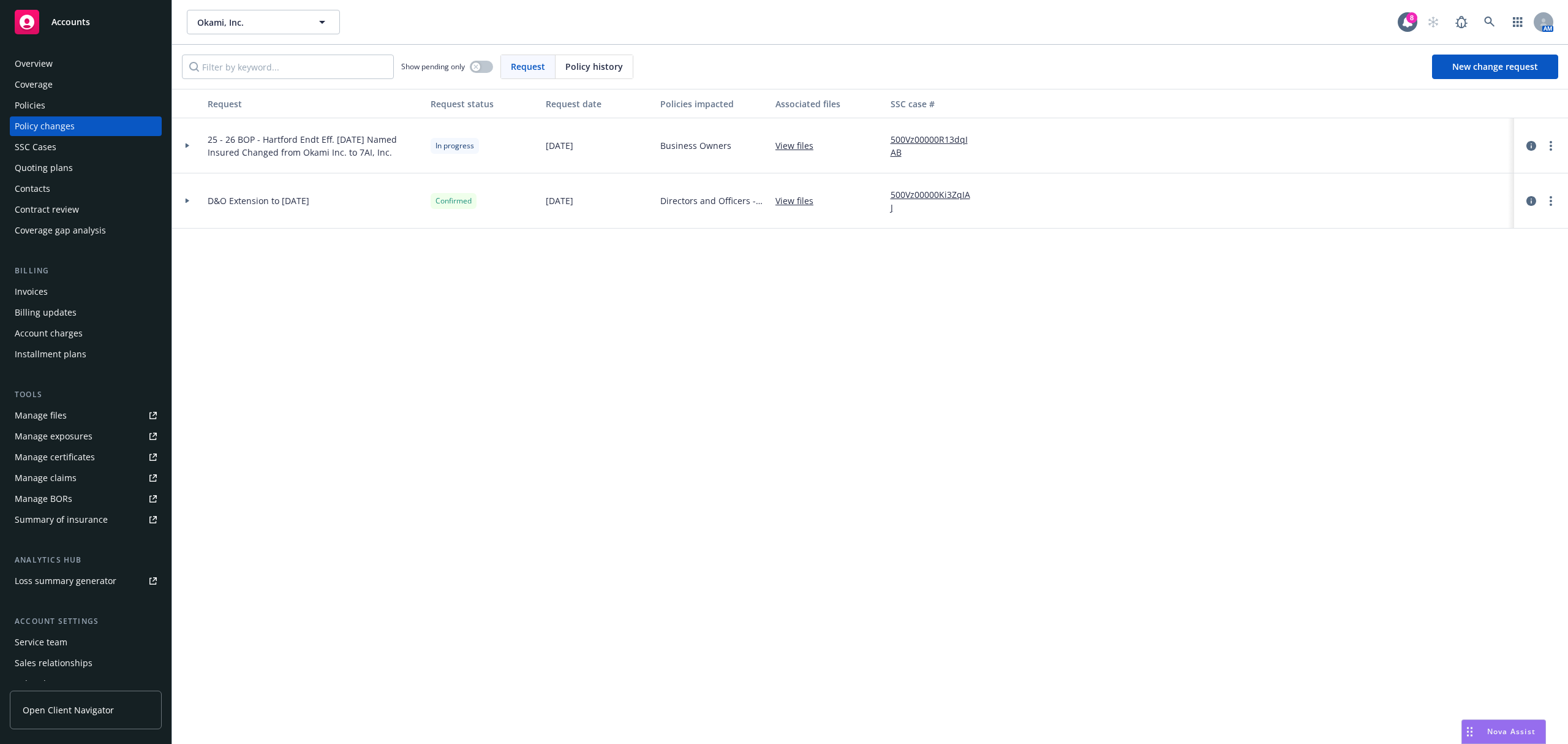
click at [81, 61] on div "Overview" at bounding box center [86, 63] width 142 height 19
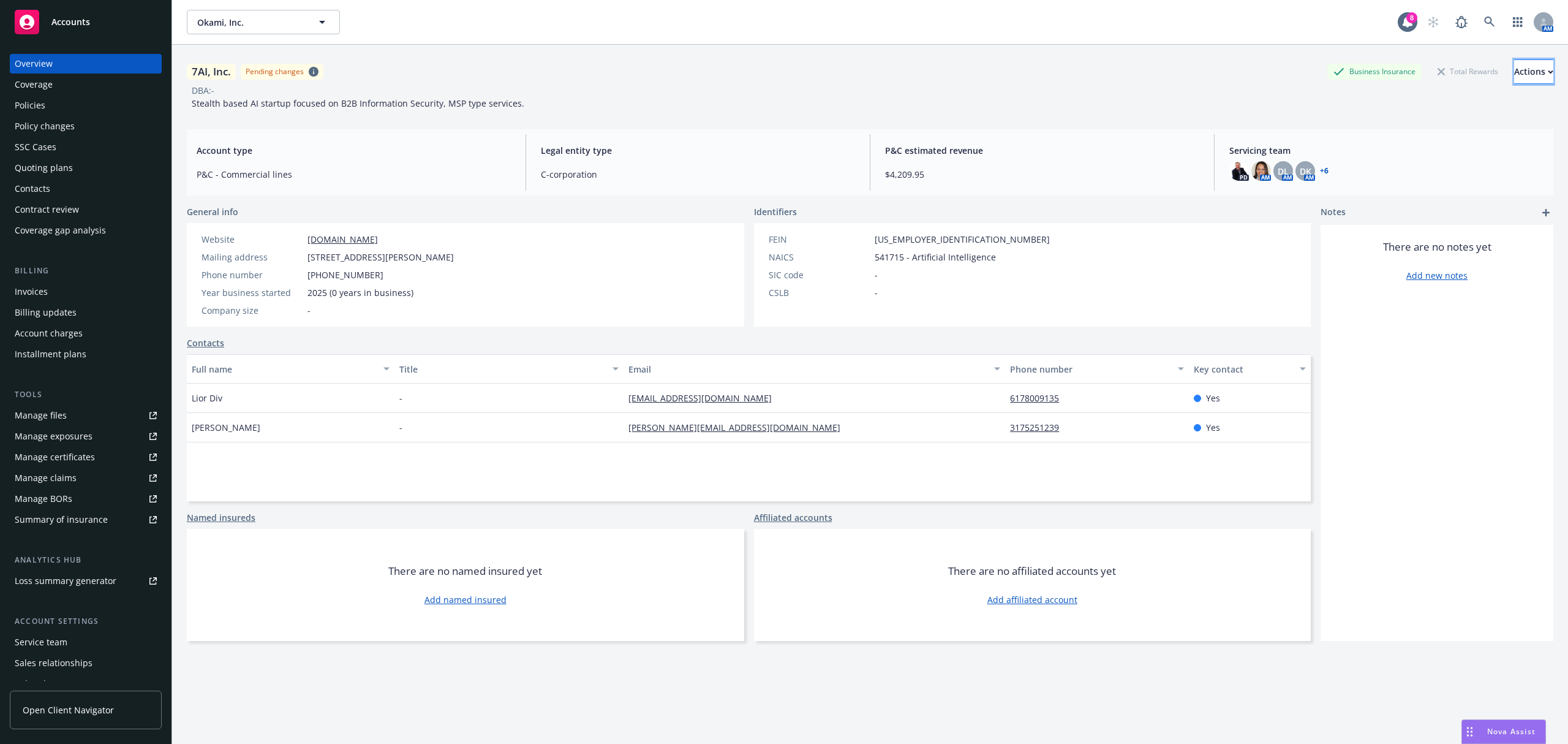
click at [1514, 71] on div "Actions" at bounding box center [1533, 71] width 39 height 24
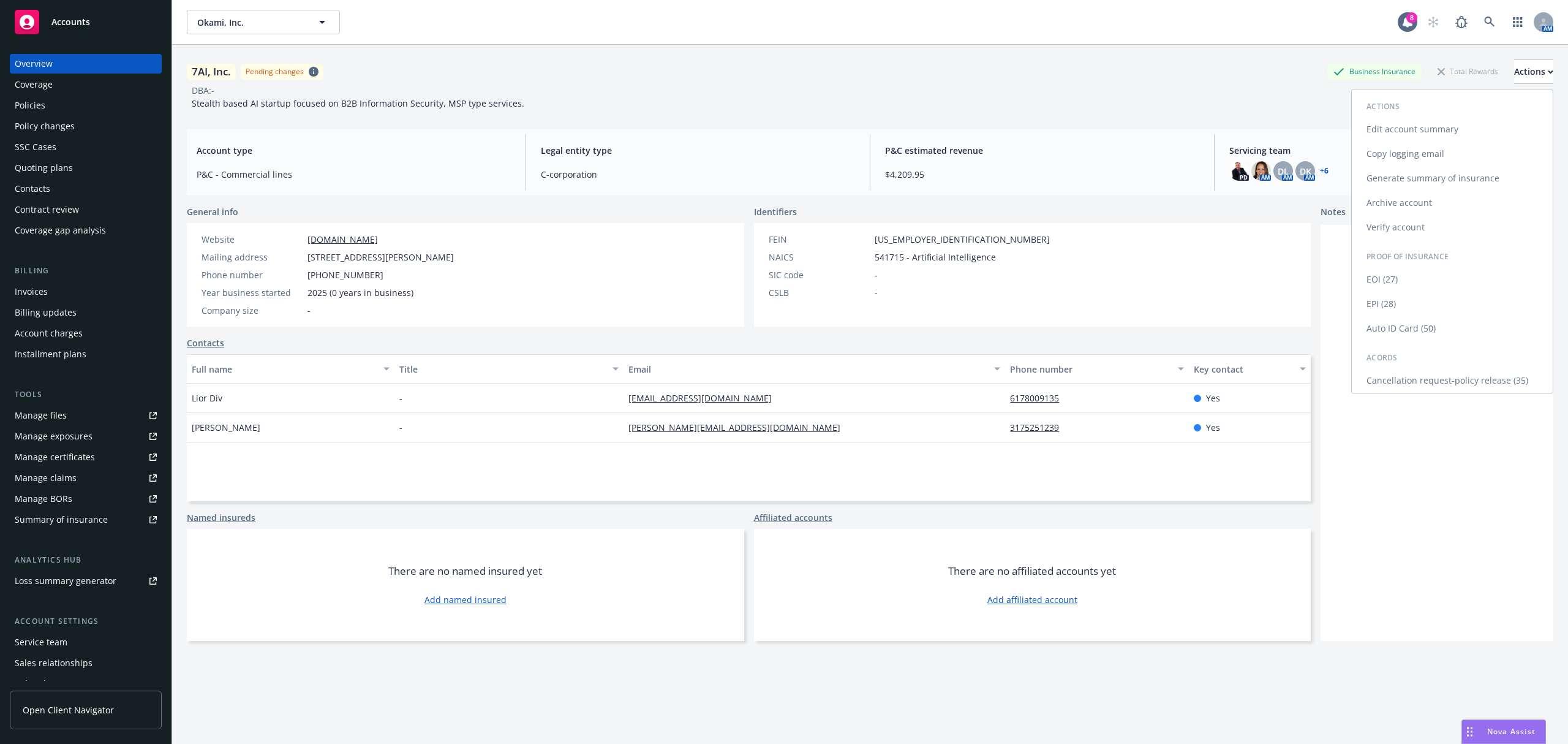
click at [1427, 128] on link "Edit account summary" at bounding box center [1452, 129] width 201 height 24
select select "US"
select select "C-corporation"
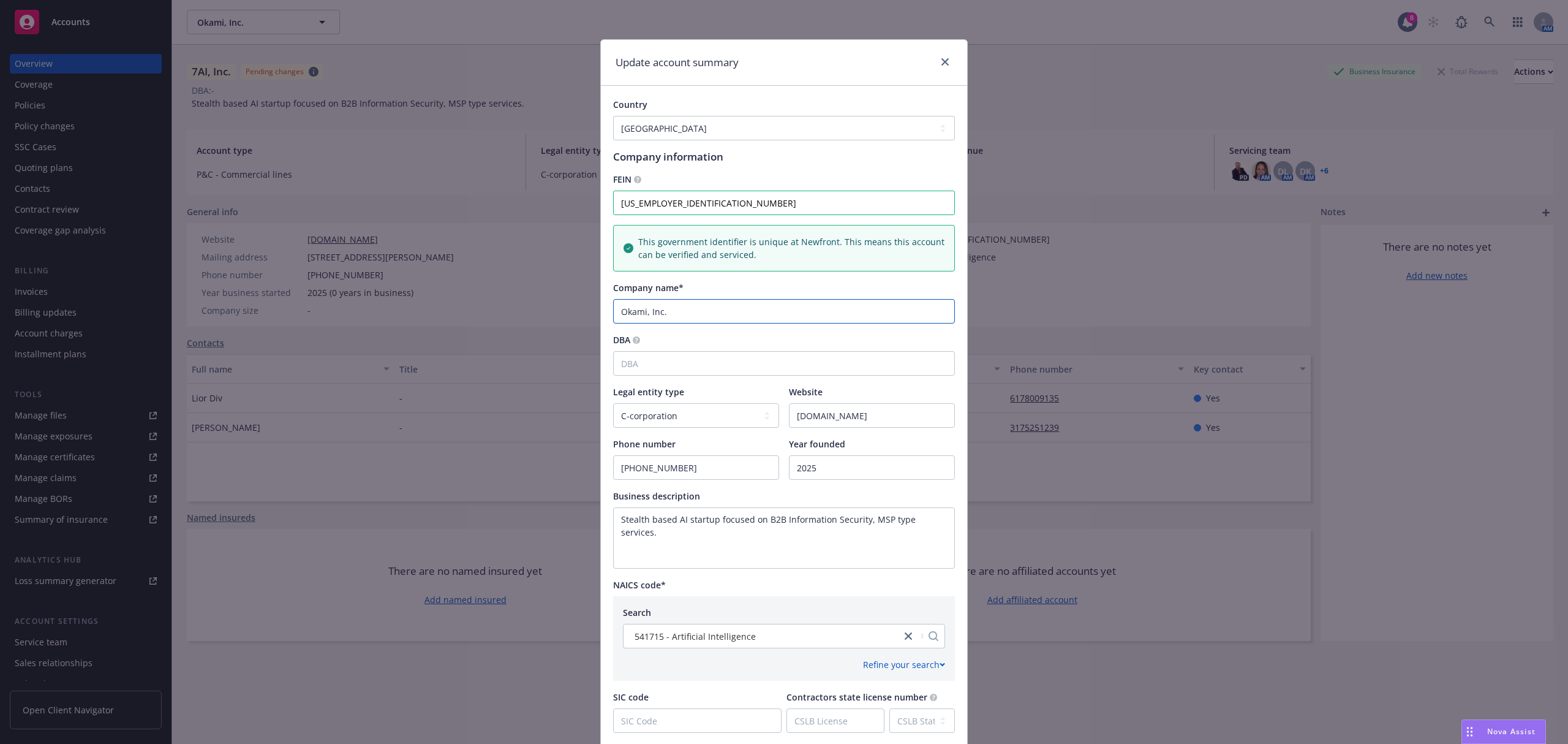
click at [641, 312] on input "Okami, Inc." at bounding box center [784, 311] width 341 height 24
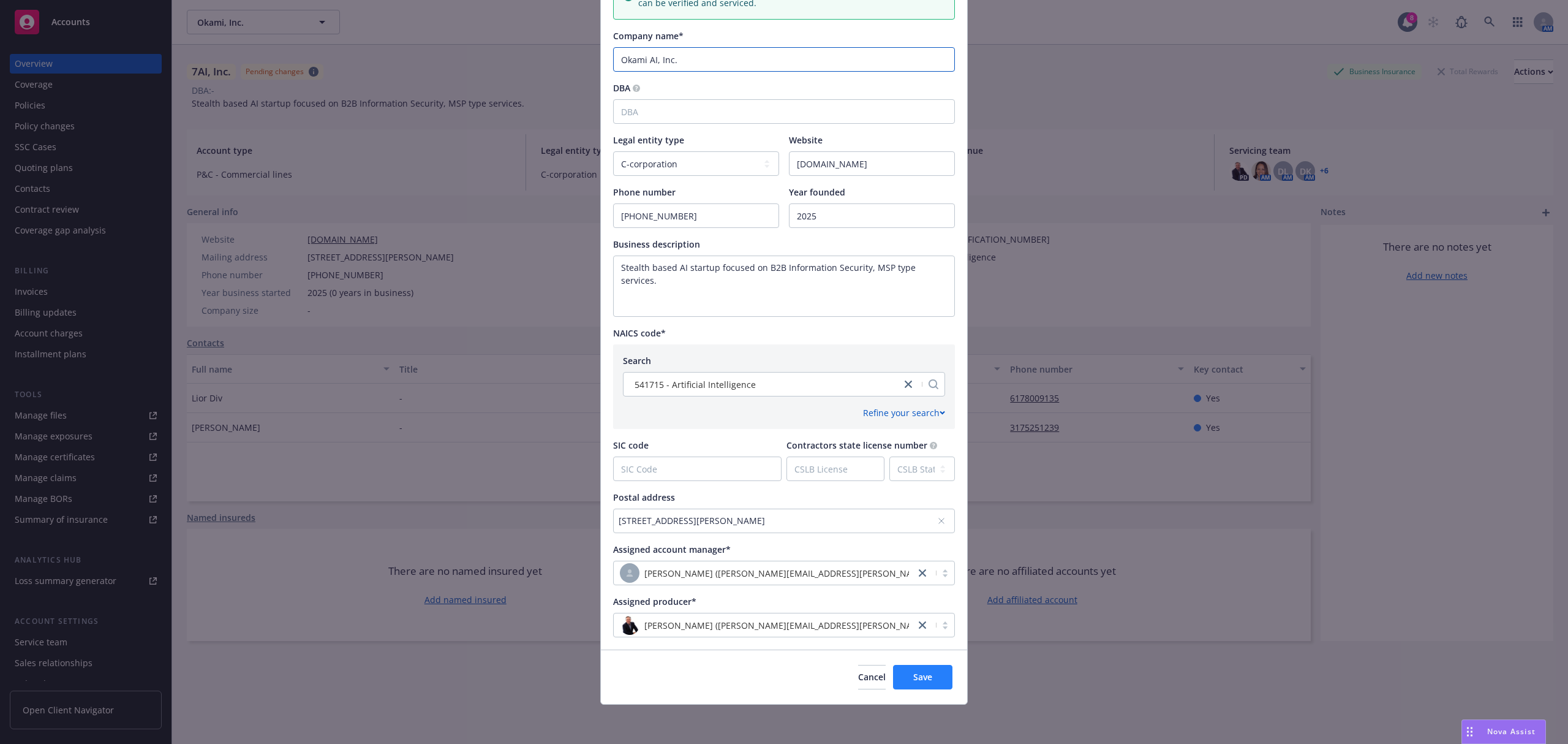
type input "Okami AI, Inc."
click at [919, 676] on span "Save" at bounding box center [922, 677] width 19 height 11
